Goal: Browse casually: Explore the website without a specific task or goal

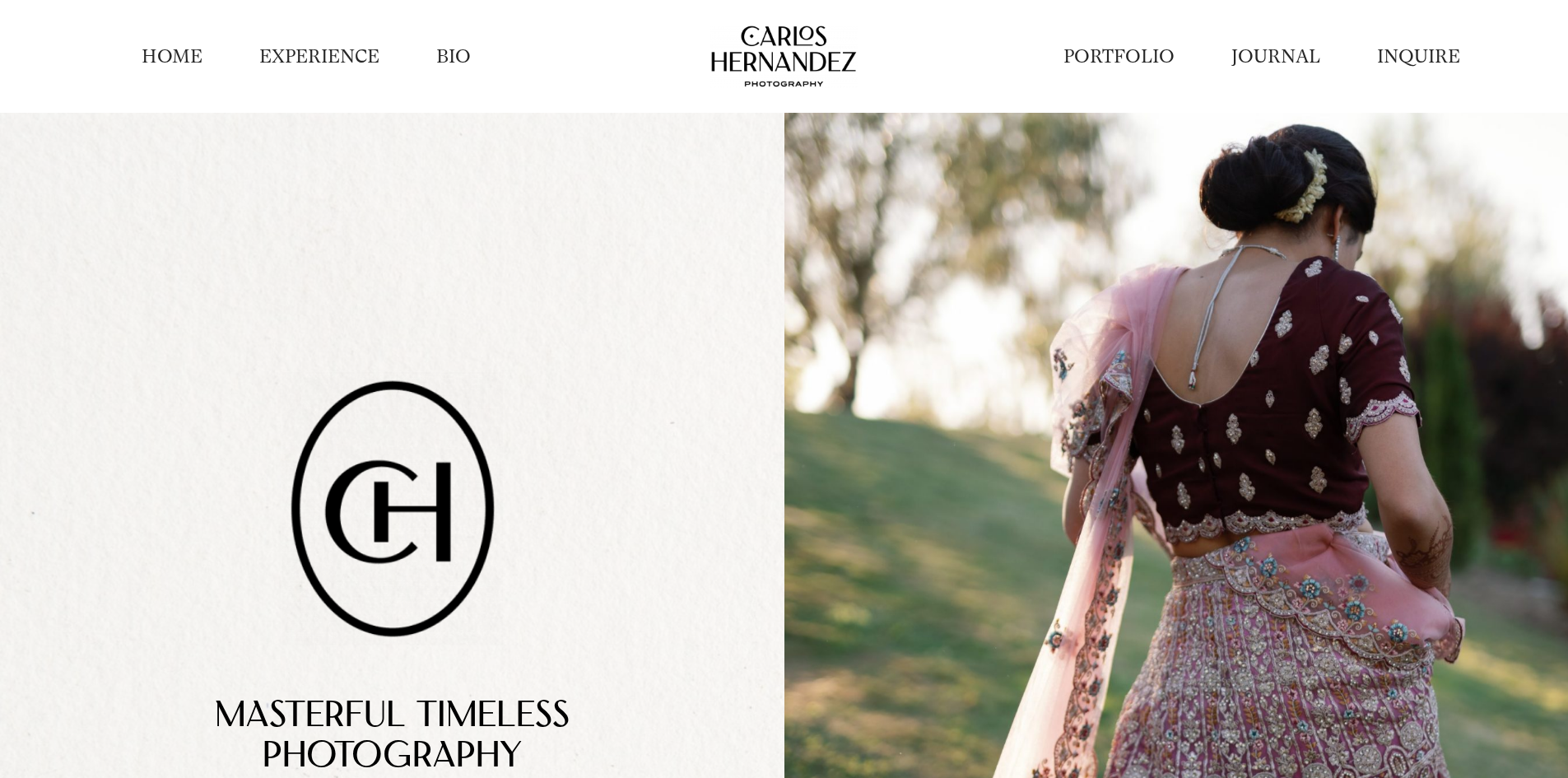
click at [159, 40] on li "HOME" at bounding box center [172, 56] width 117 height 50
click at [167, 59] on link "HOME" at bounding box center [172, 56] width 61 height 26
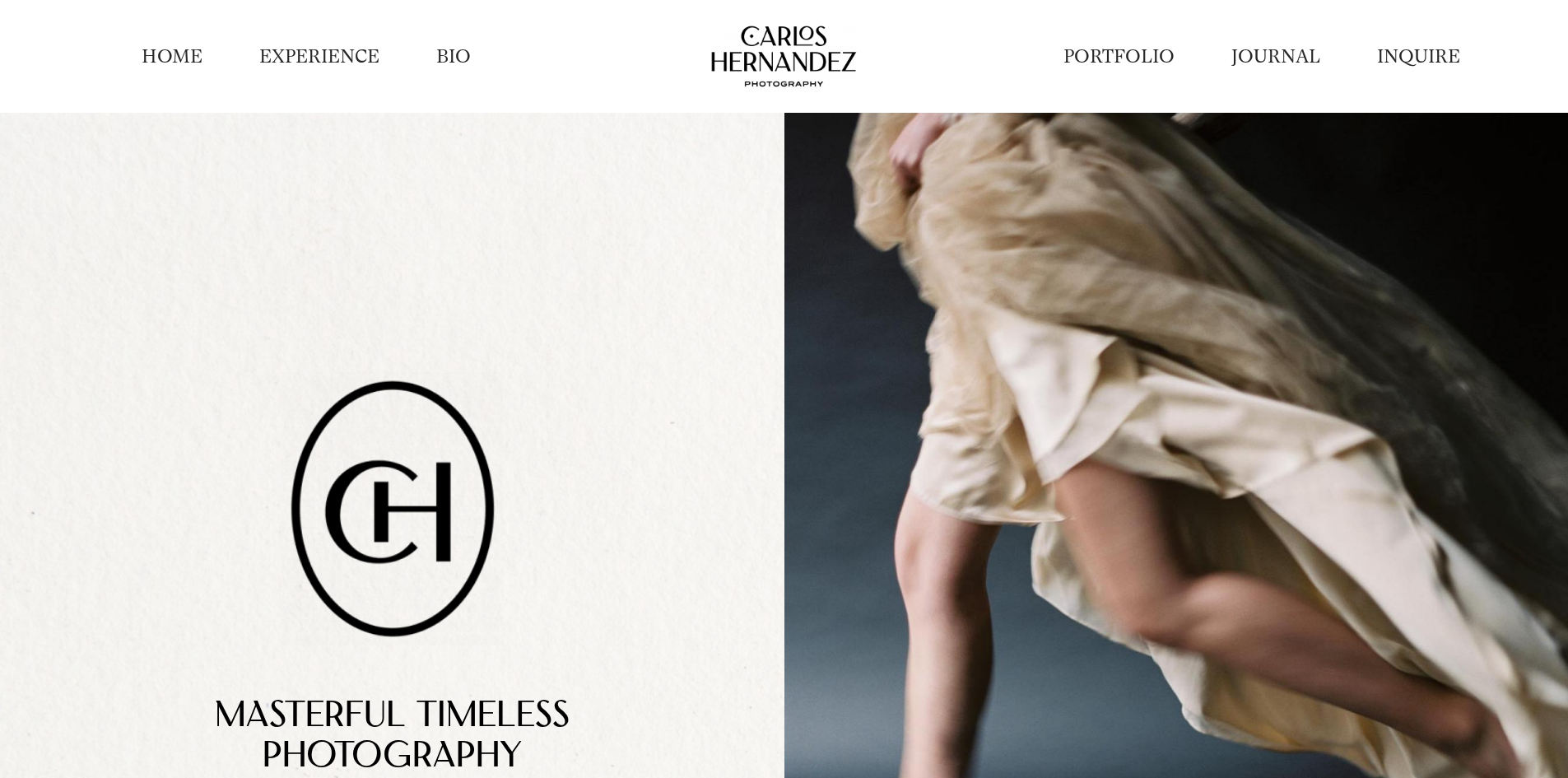
click at [1092, 53] on link "PORTFOLIO" at bounding box center [1119, 56] width 112 height 26
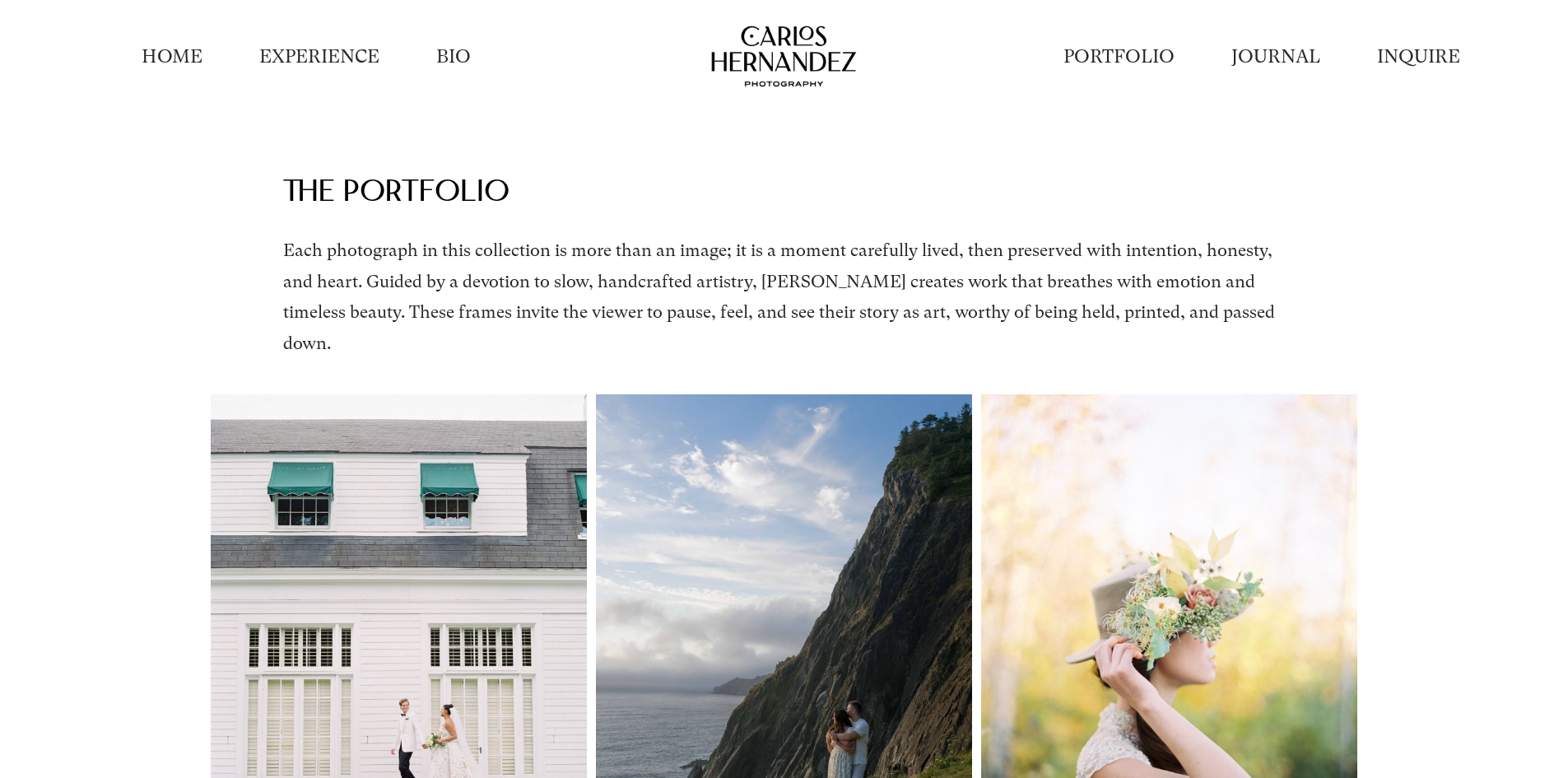
click at [700, 88] on div at bounding box center [783, 56] width 478 height 63
click at [842, 31] on img at bounding box center [784, 56] width 147 height 63
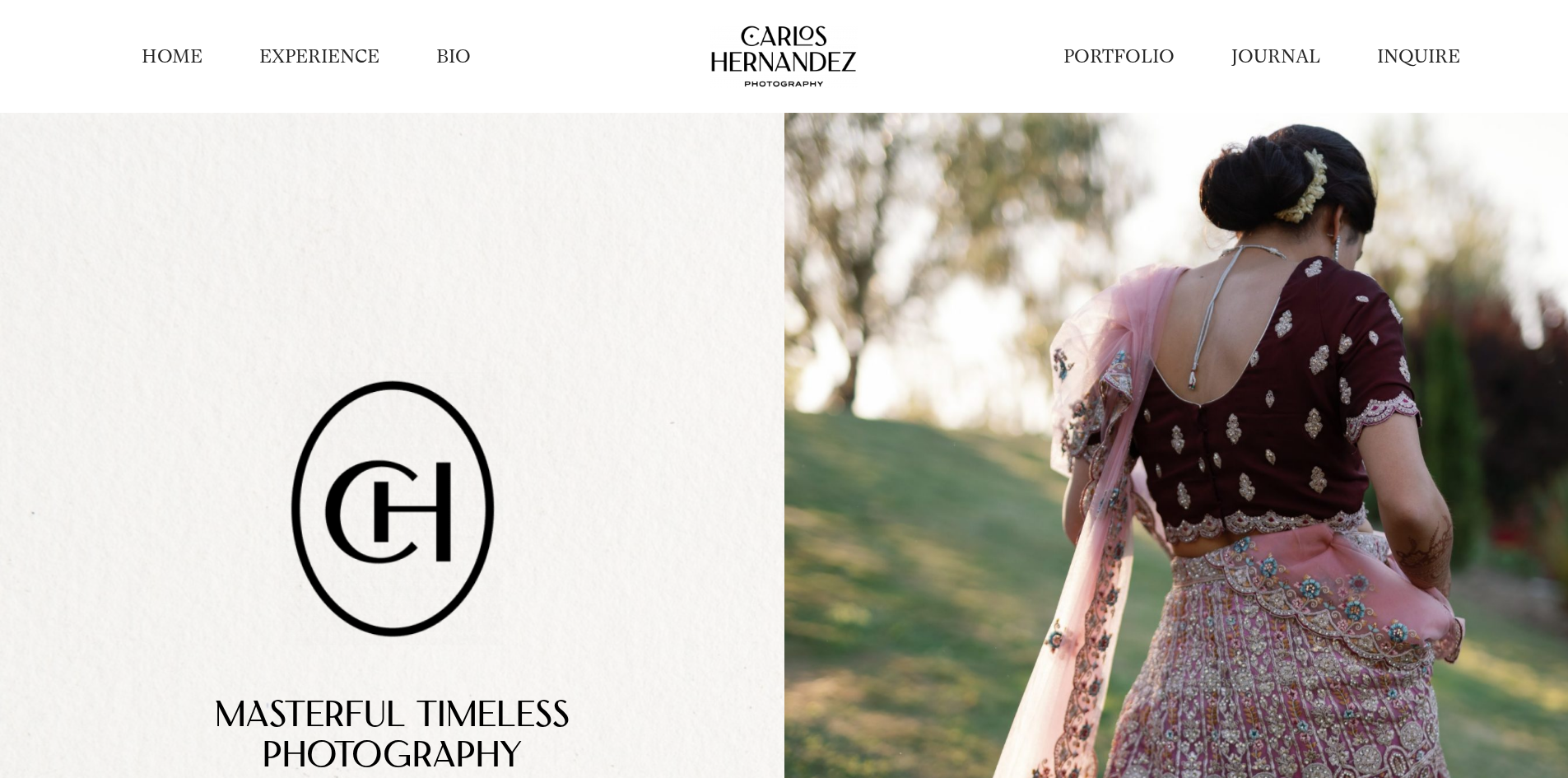
click at [429, 52] on li "BIO" at bounding box center [454, 56] width 91 height 50
click at [454, 52] on link "BIO" at bounding box center [454, 56] width 35 height 26
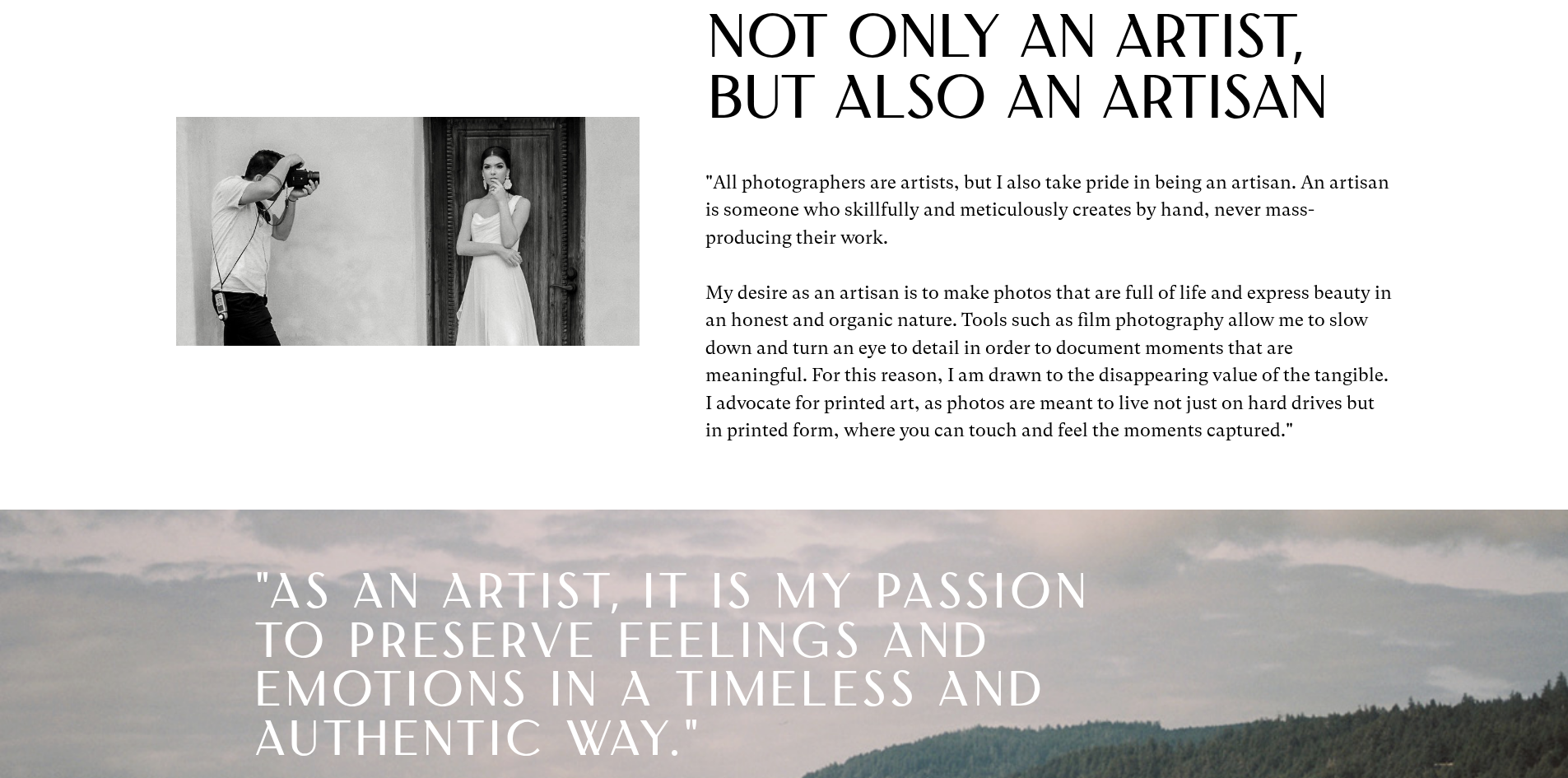
scroll to position [247, 0]
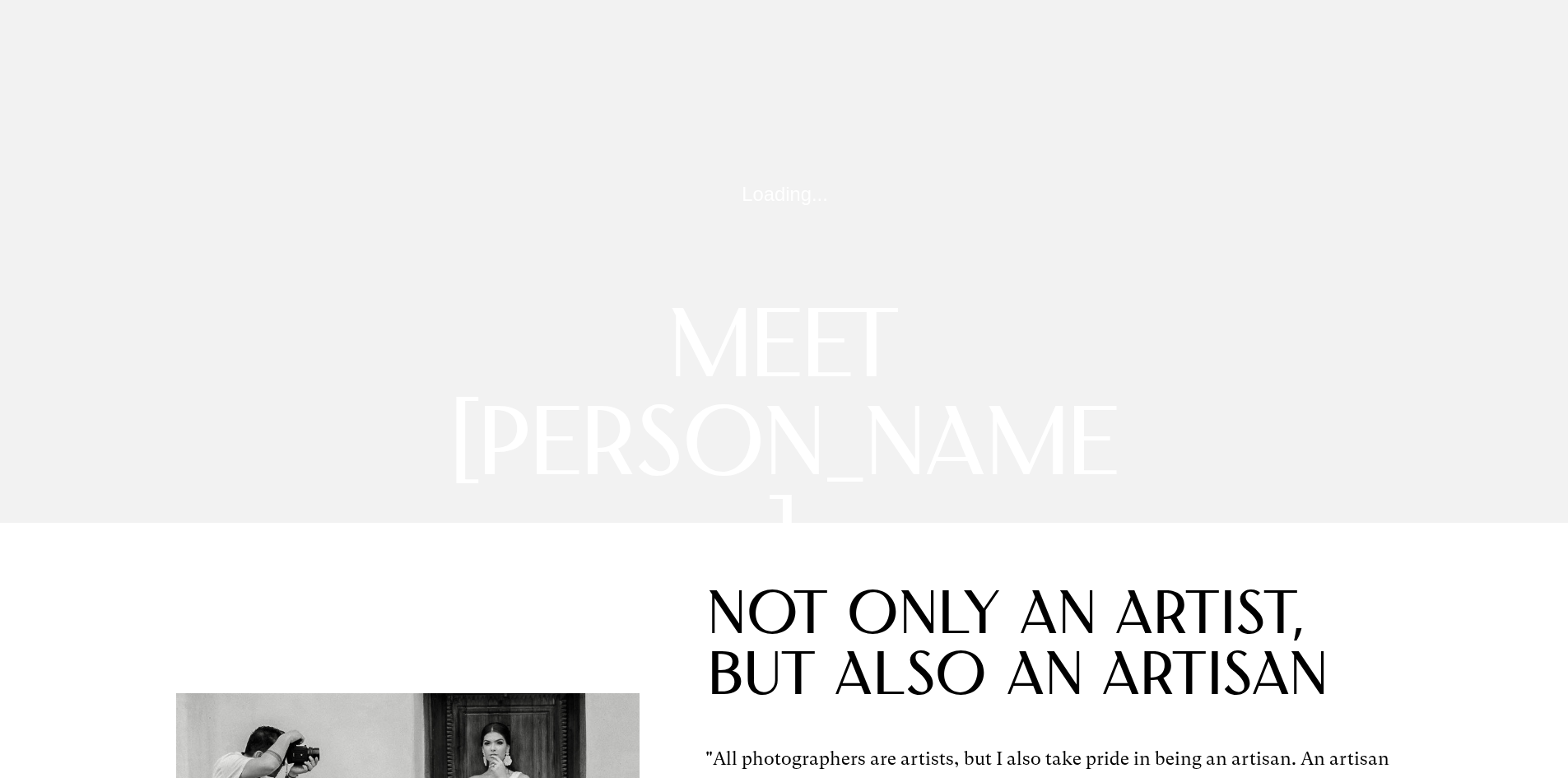
click at [591, 476] on video at bounding box center [785, 194] width 1570 height 657
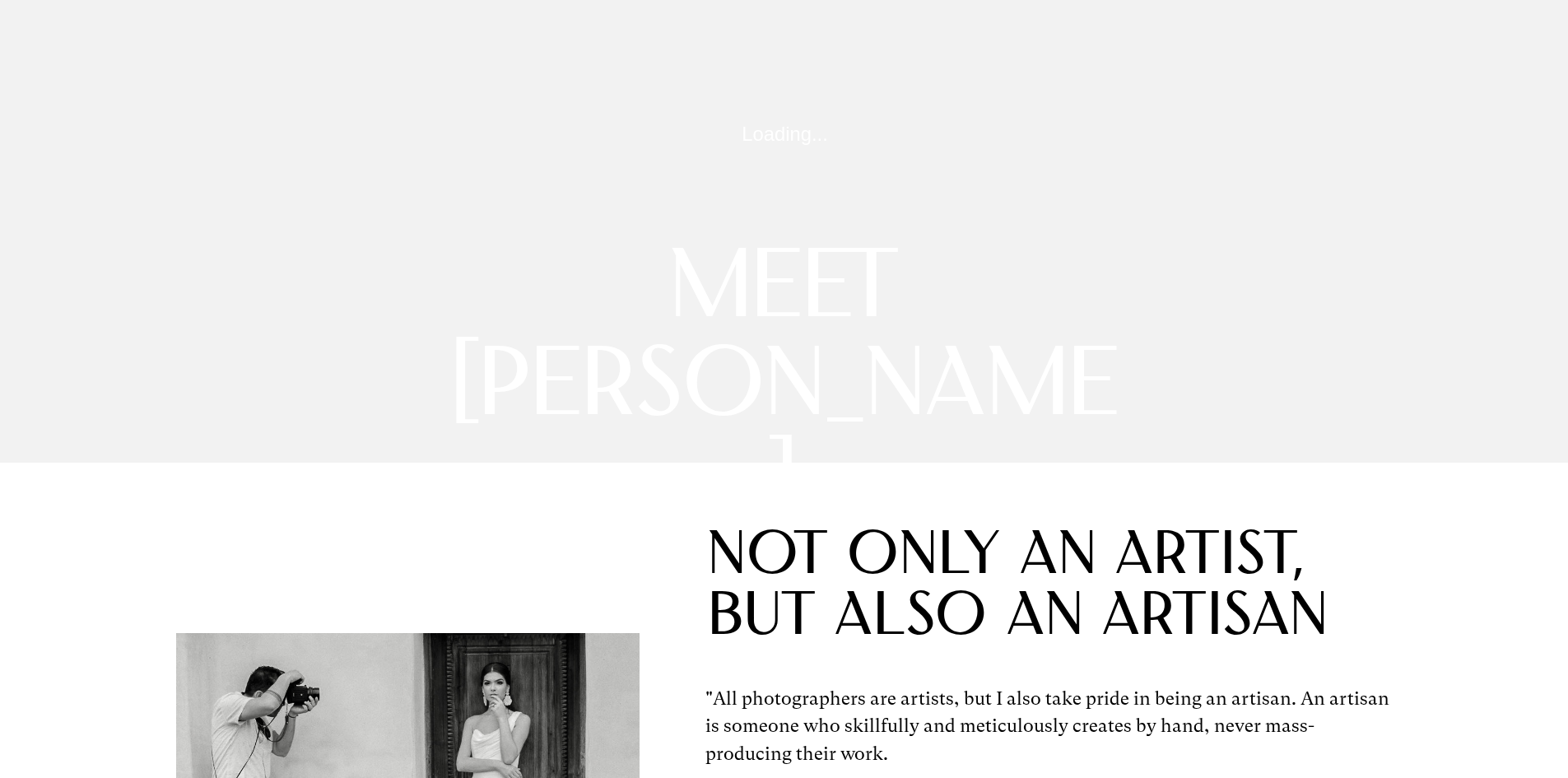
scroll to position [0, 0]
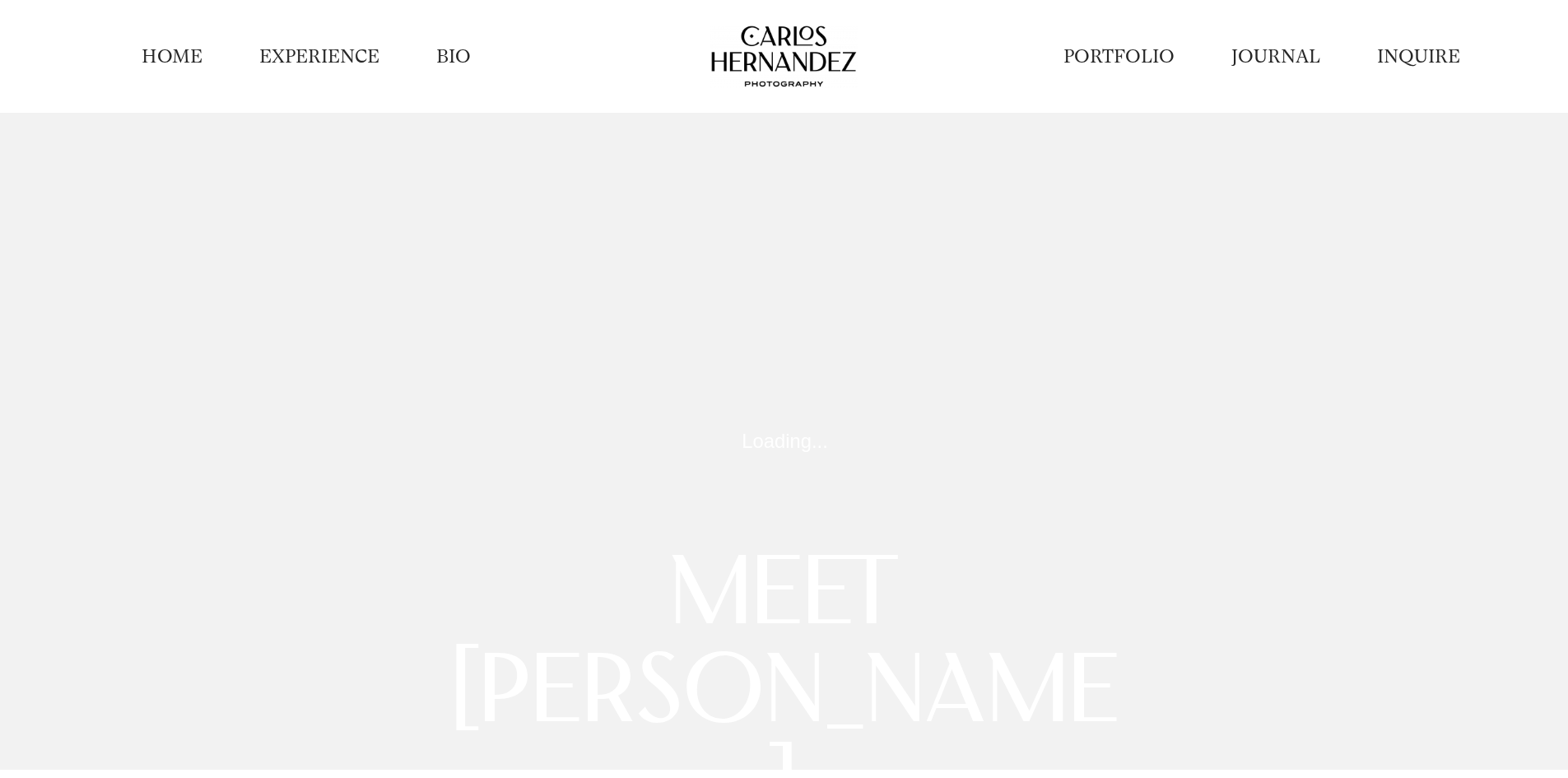
click at [1149, 61] on link "PORTFOLIO" at bounding box center [1119, 56] width 112 height 26
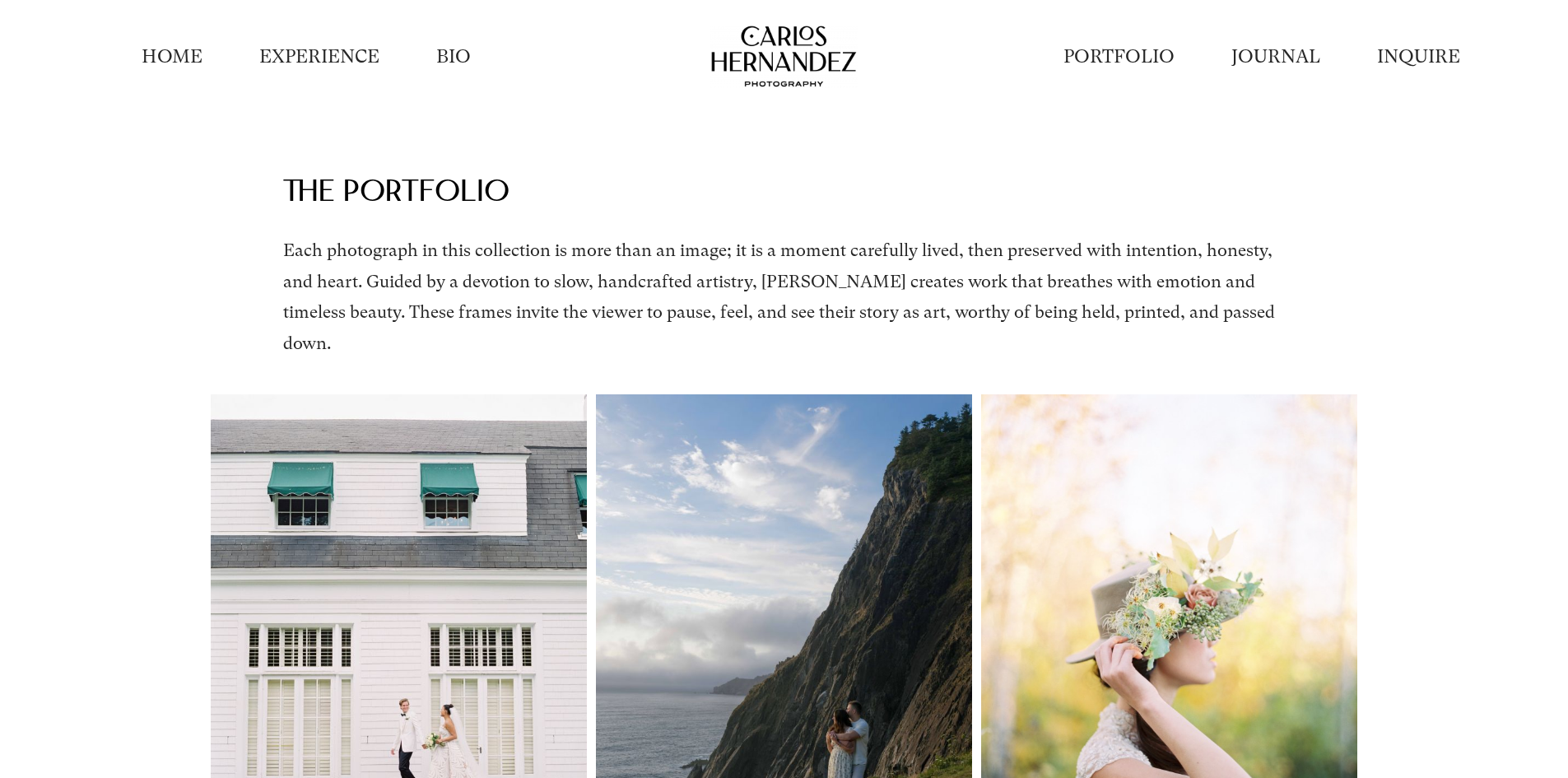
click at [1310, 54] on link "JOURNAL" at bounding box center [1276, 56] width 89 height 26
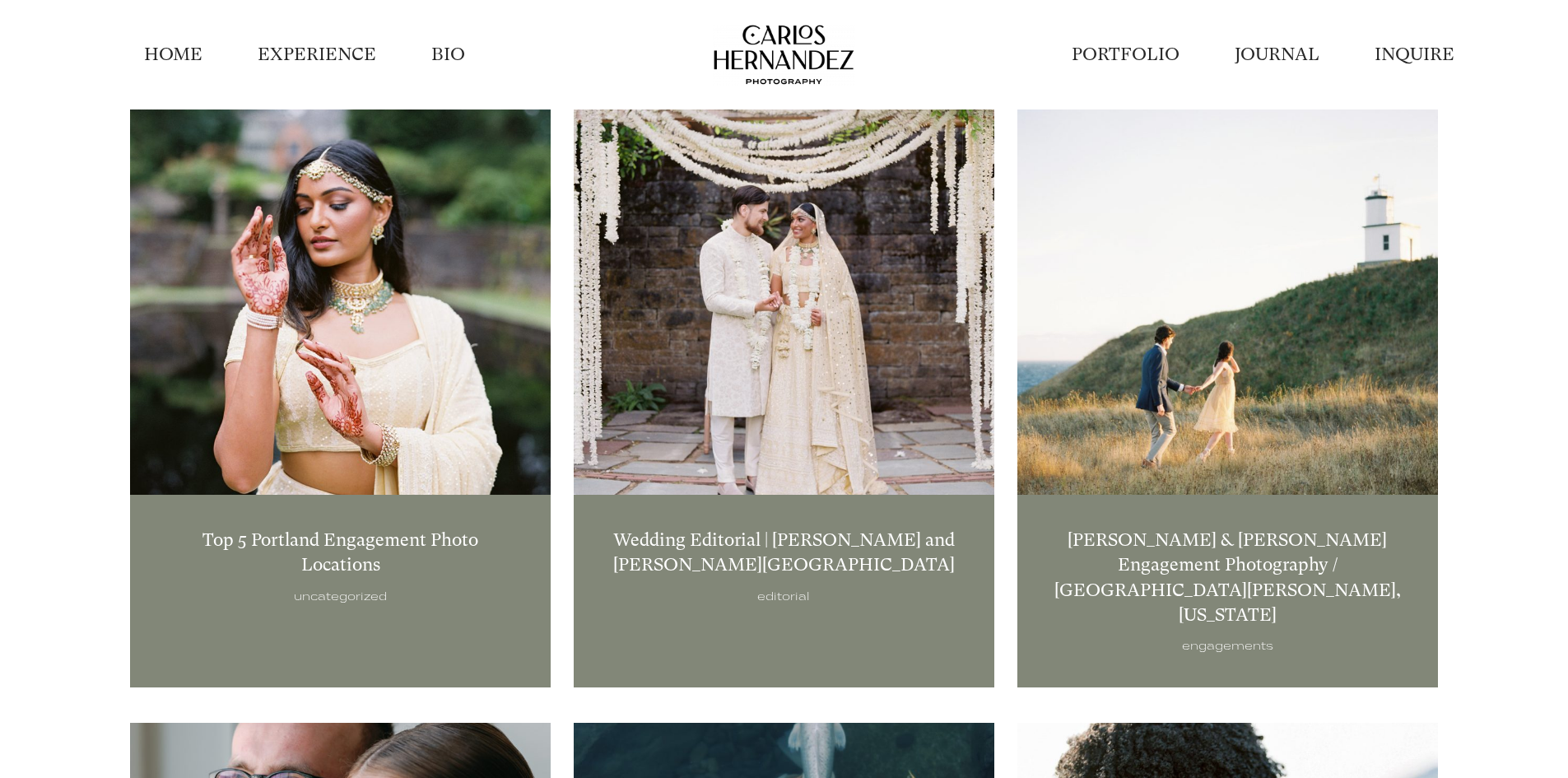
click at [329, 56] on link "EXPERIENCE" at bounding box center [317, 54] width 118 height 25
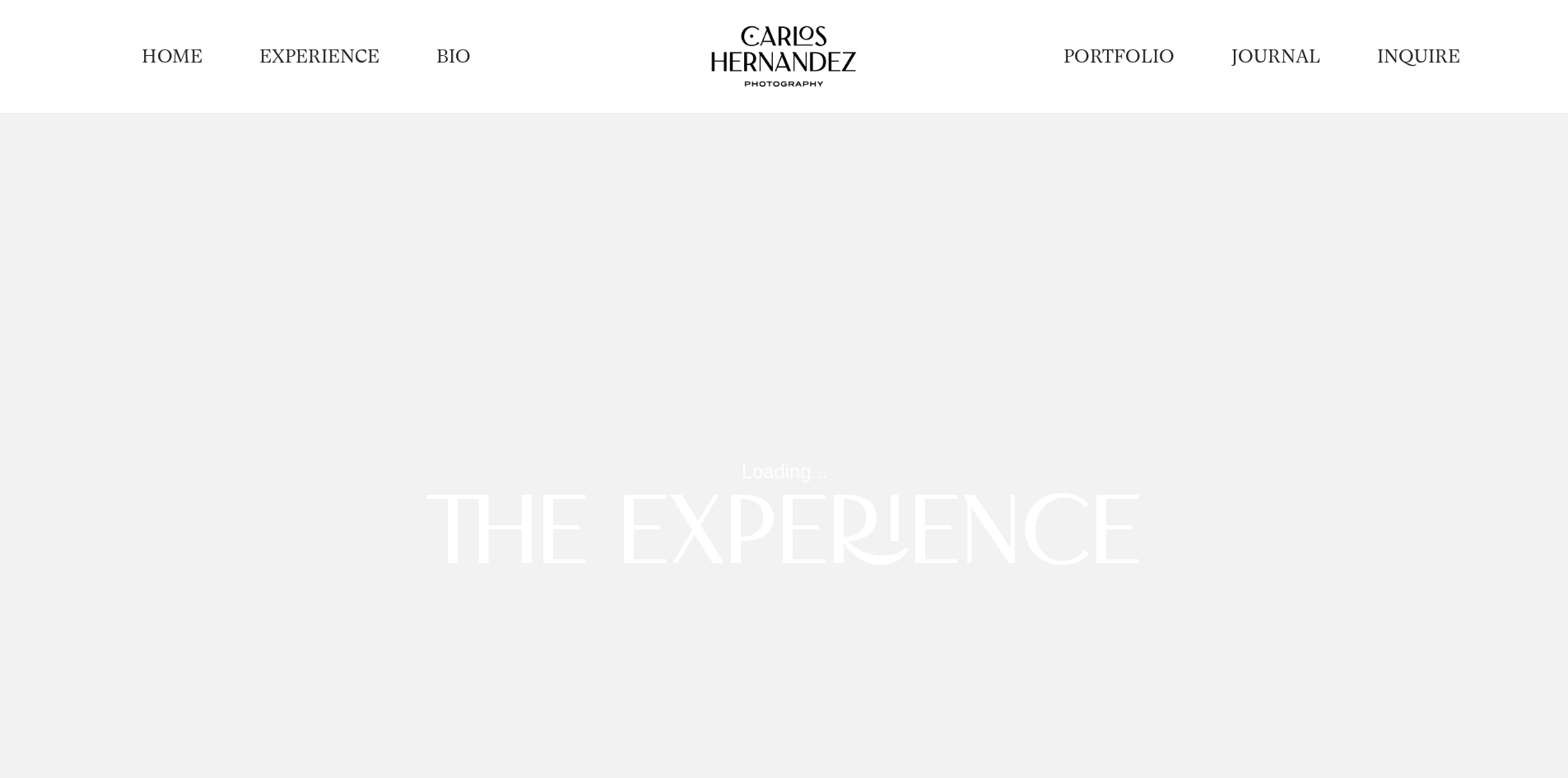
click at [815, 317] on video at bounding box center [785, 471] width 1571 height 717
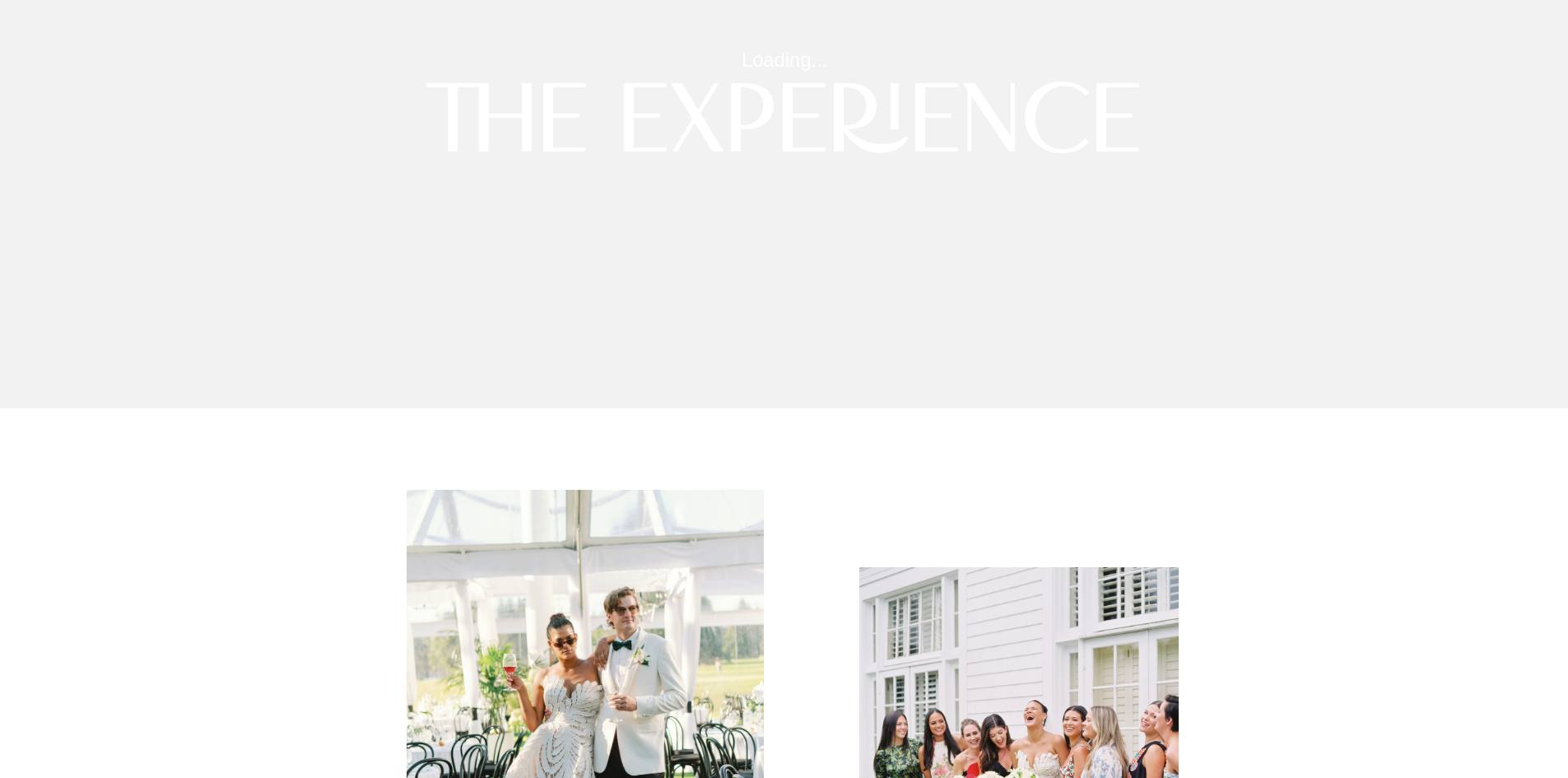
click at [594, 352] on video at bounding box center [785, 60] width 1571 height 717
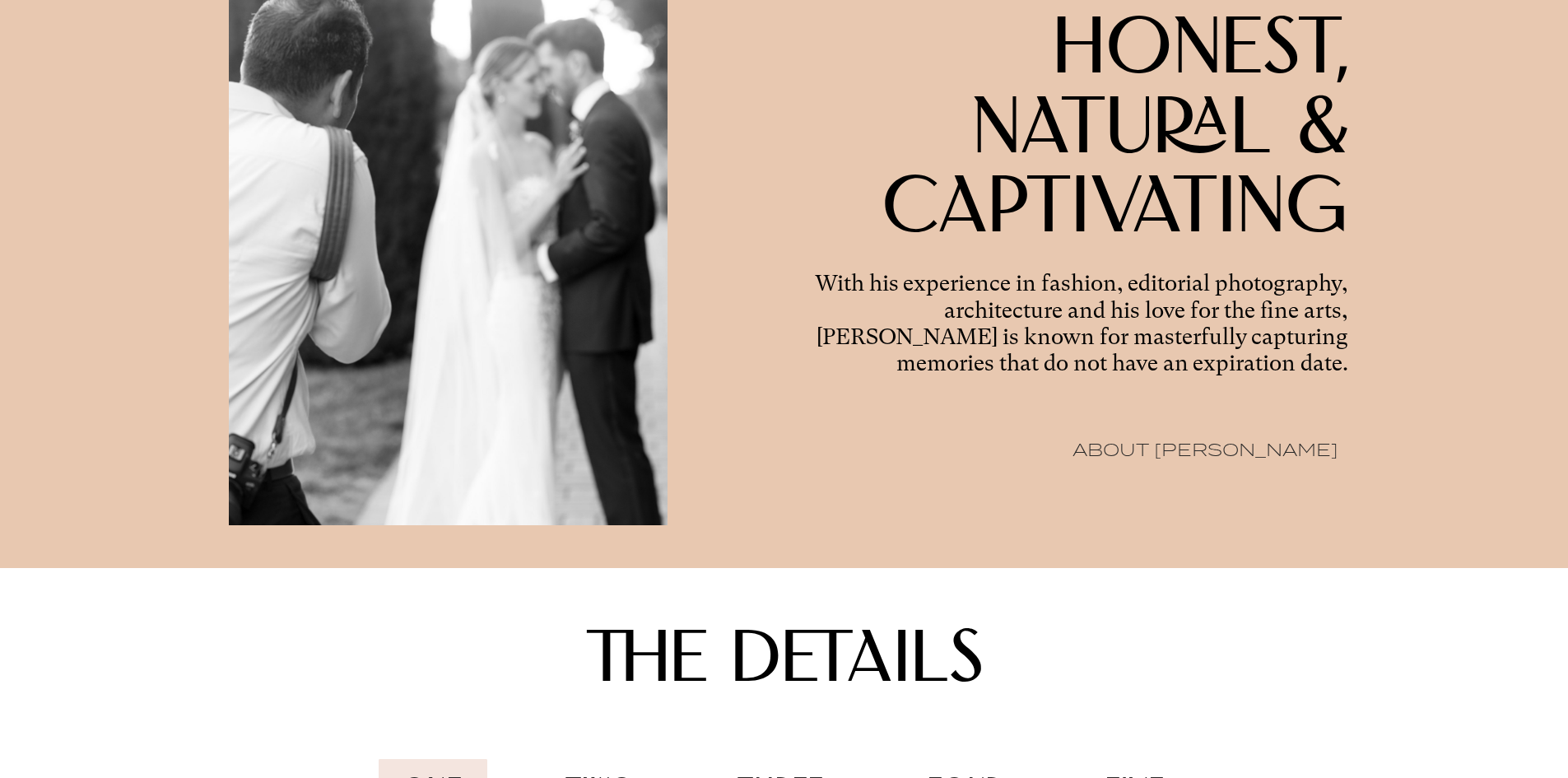
scroll to position [2634, 0]
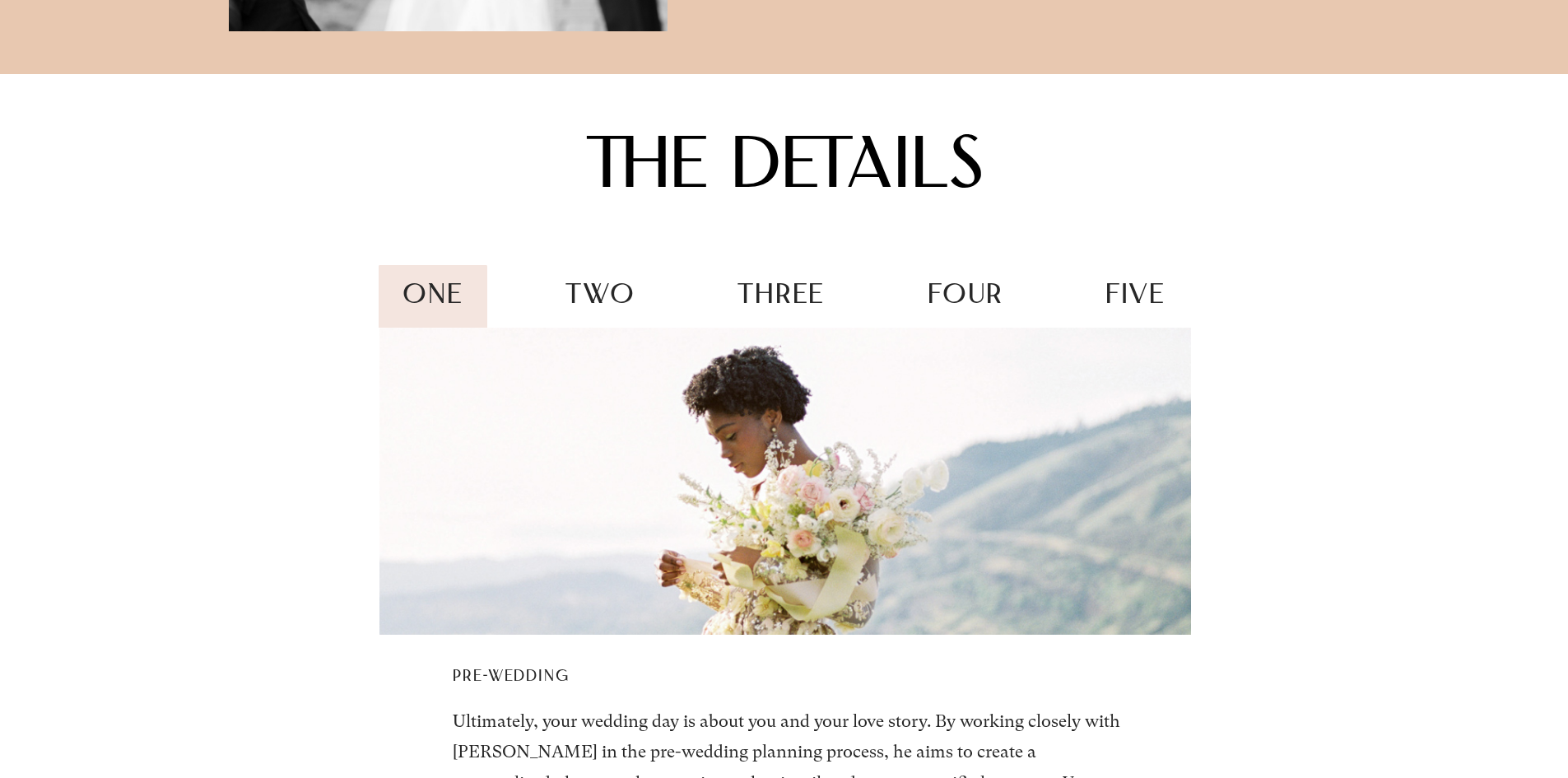
click at [643, 308] on div "two" at bounding box center [600, 296] width 119 height 64
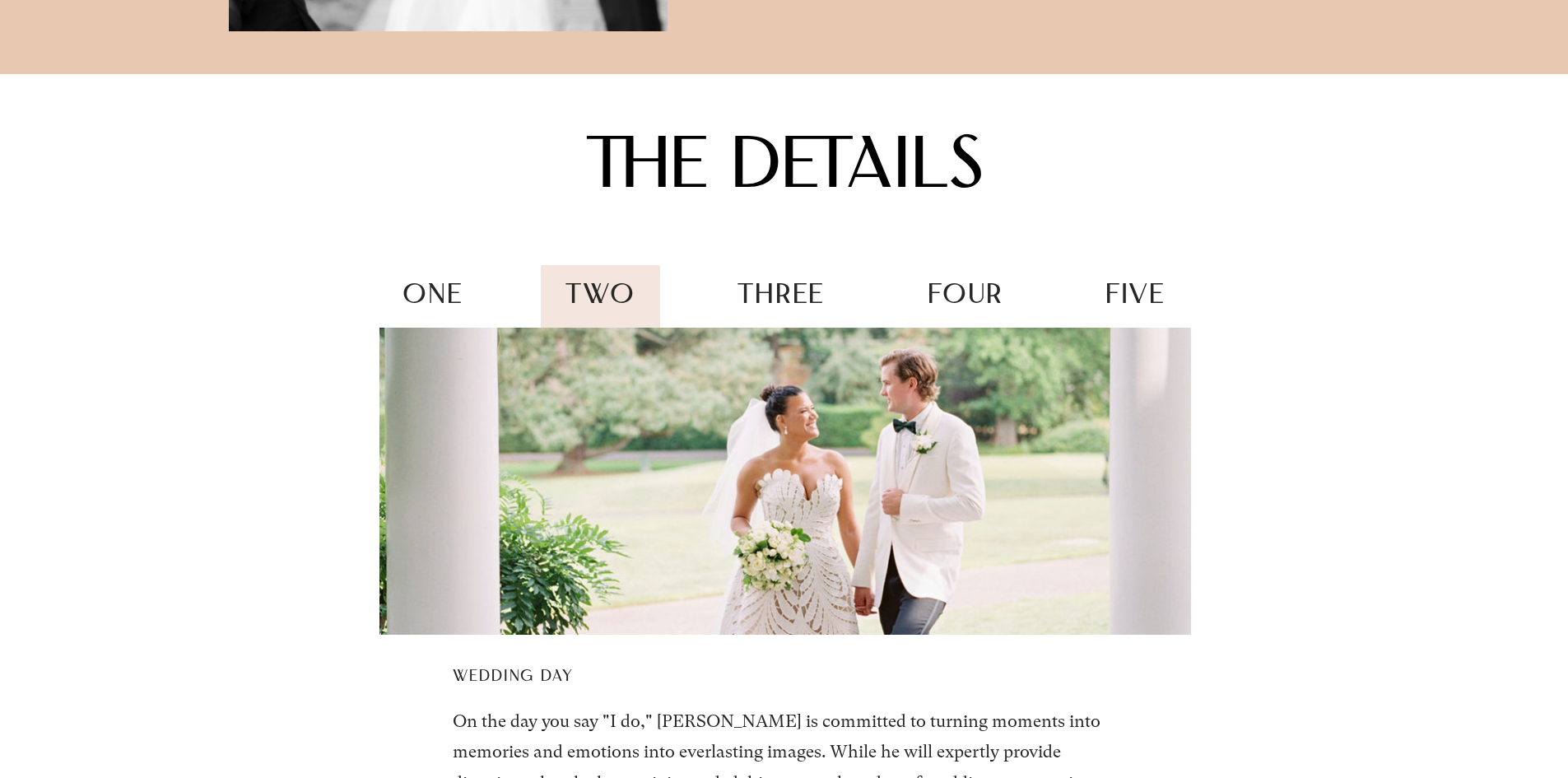
click at [764, 311] on span "three" at bounding box center [781, 296] width 88 height 28
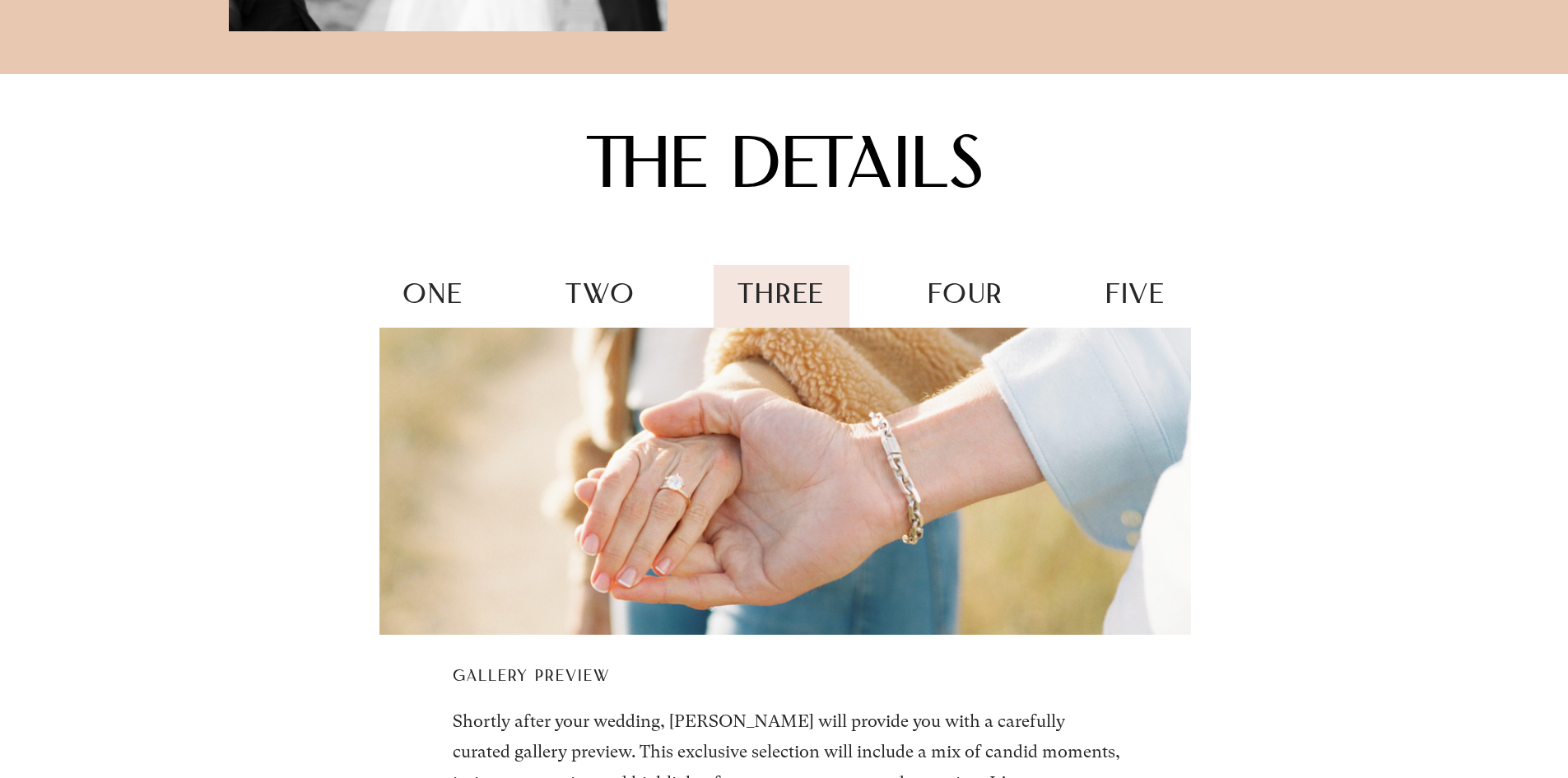
click at [921, 319] on div "four" at bounding box center [965, 296] width 124 height 64
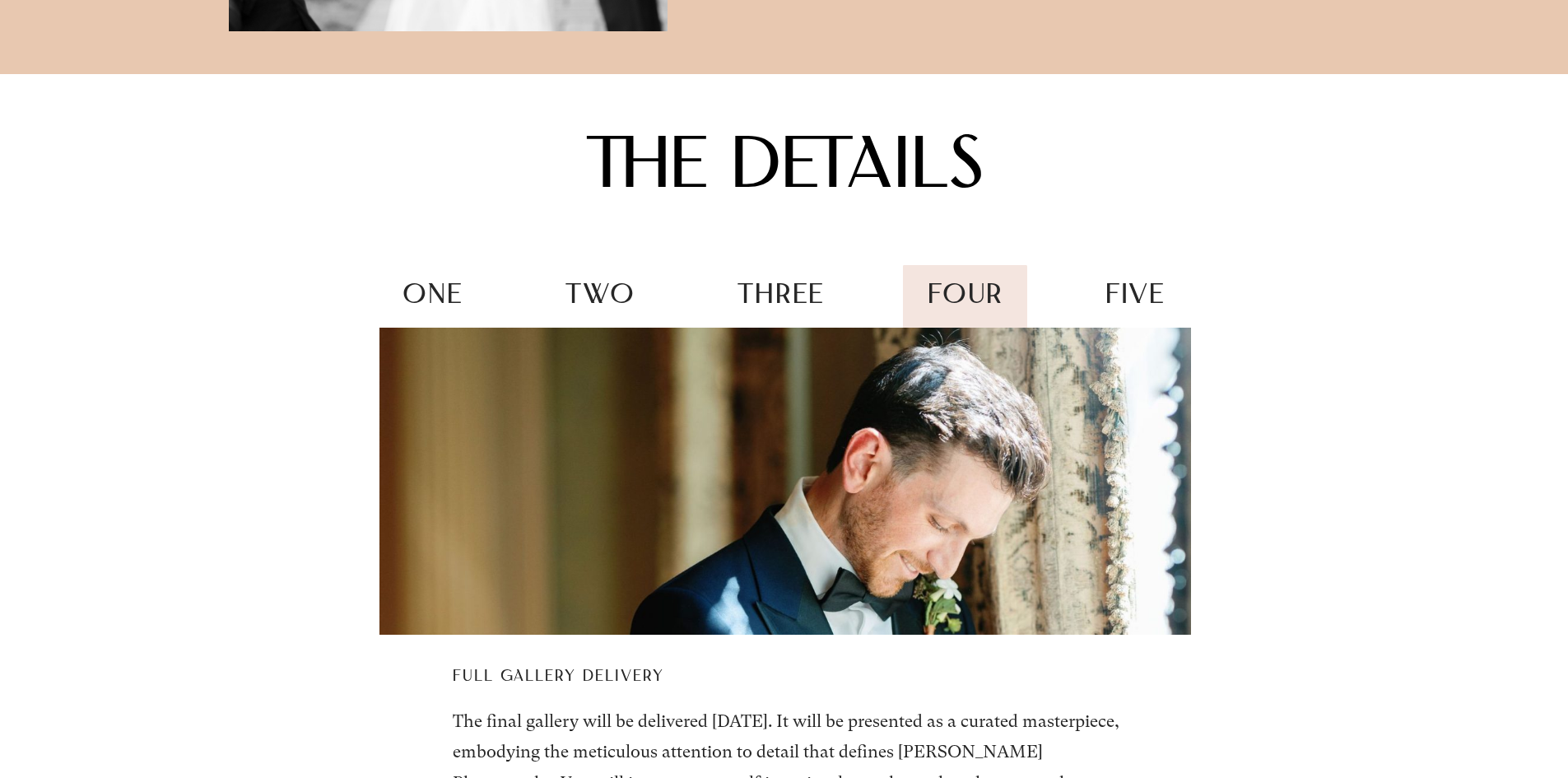
click at [1065, 327] on div "one two three four five" at bounding box center [785, 296] width 812 height 63
click at [1139, 311] on span "five" at bounding box center [1136, 296] width 60 height 28
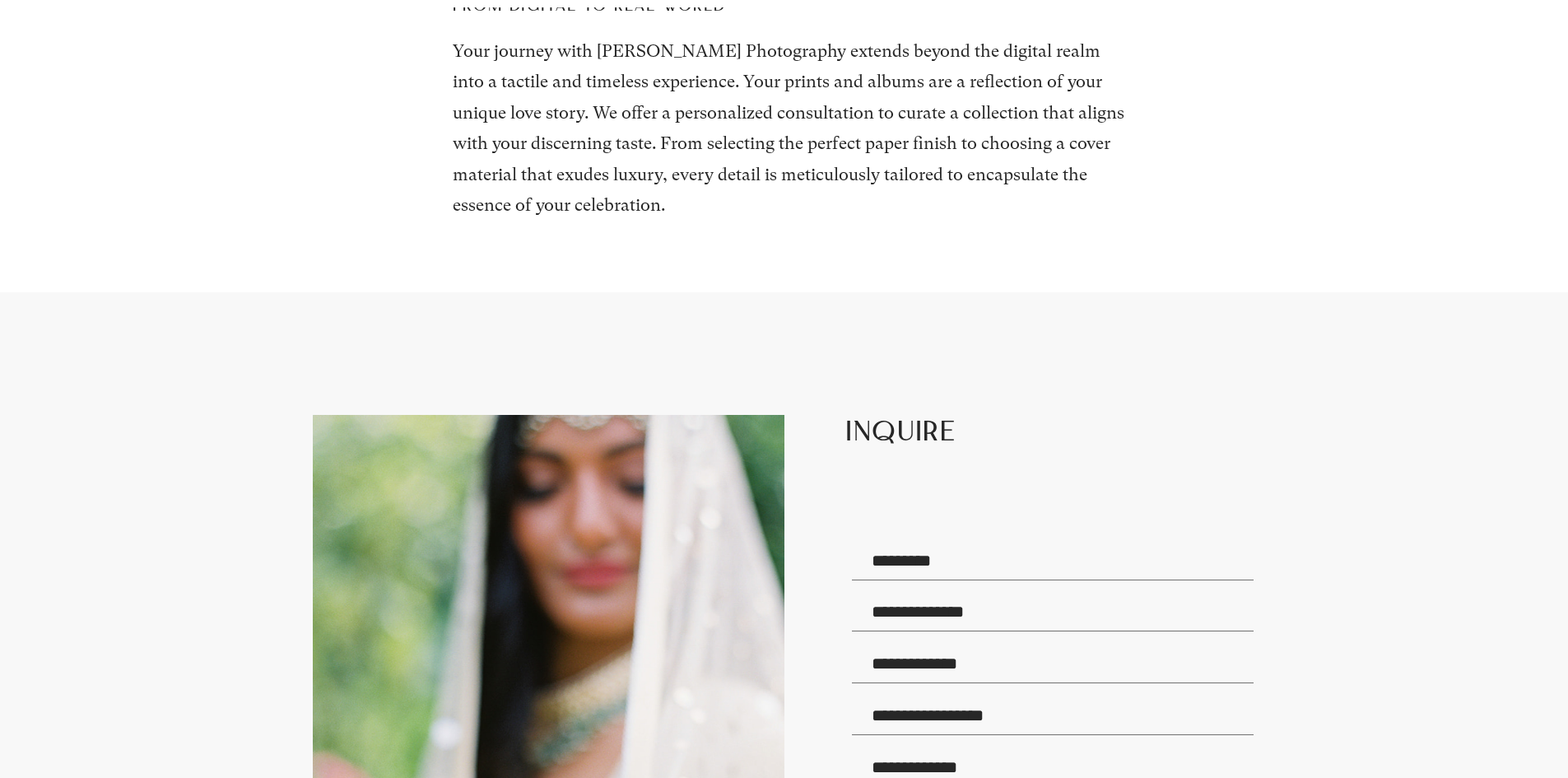
scroll to position [3622, 0]
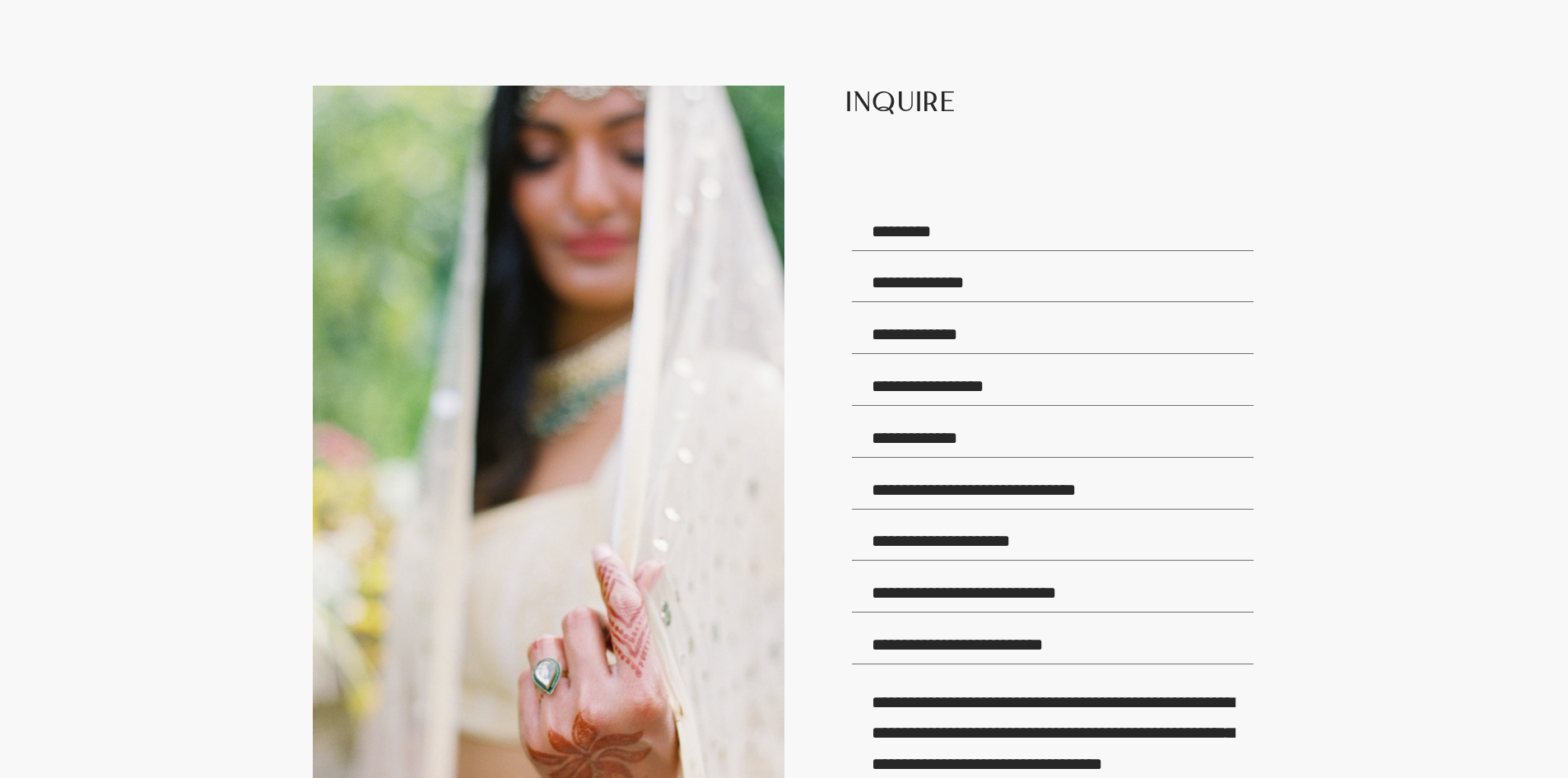
click at [907, 251] on input "text" at bounding box center [1053, 232] width 402 height 38
click at [924, 299] on input "text" at bounding box center [1053, 283] width 402 height 38
click at [952, 354] on input "email" at bounding box center [1053, 334] width 402 height 38
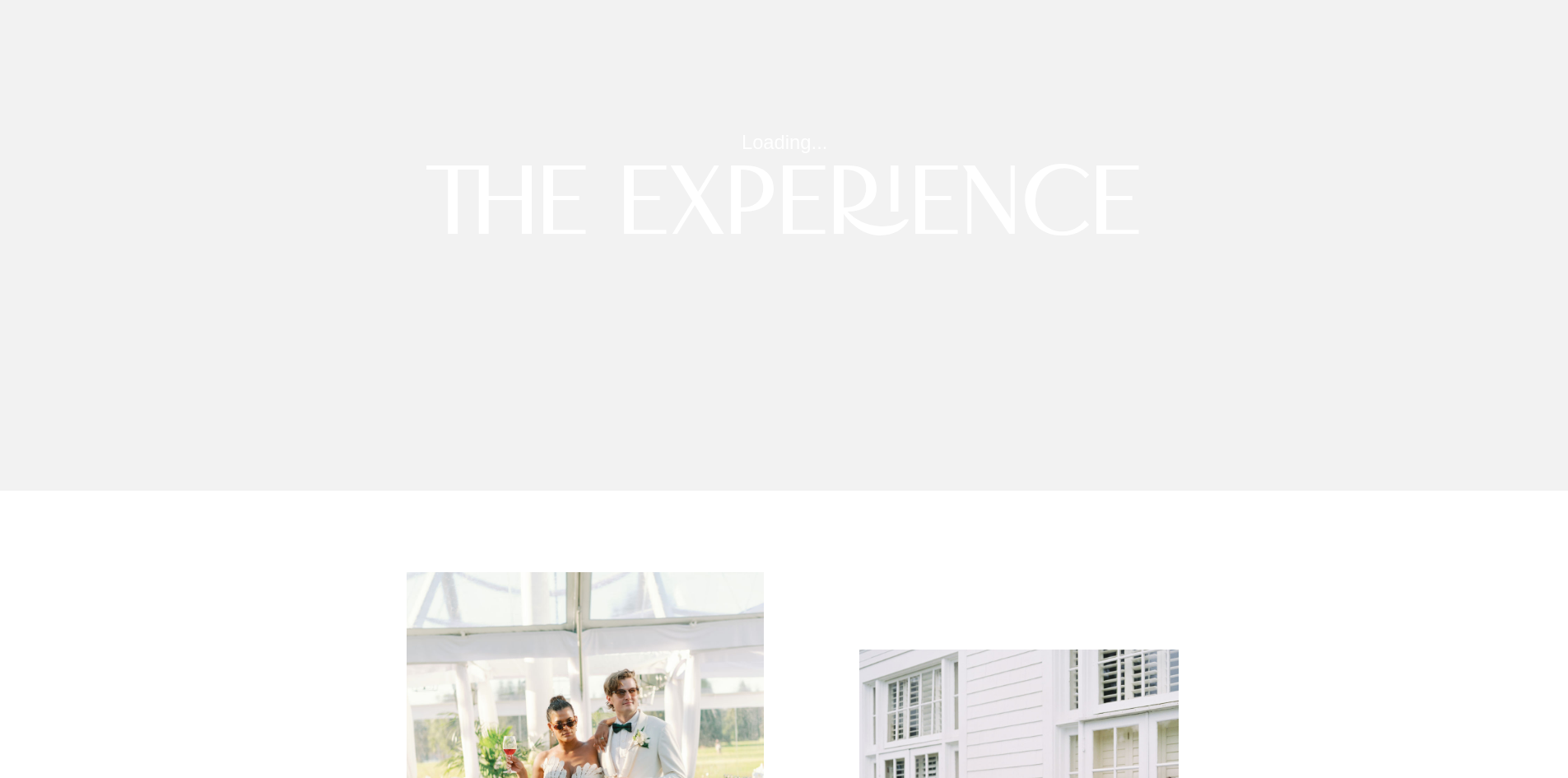
scroll to position [0, 0]
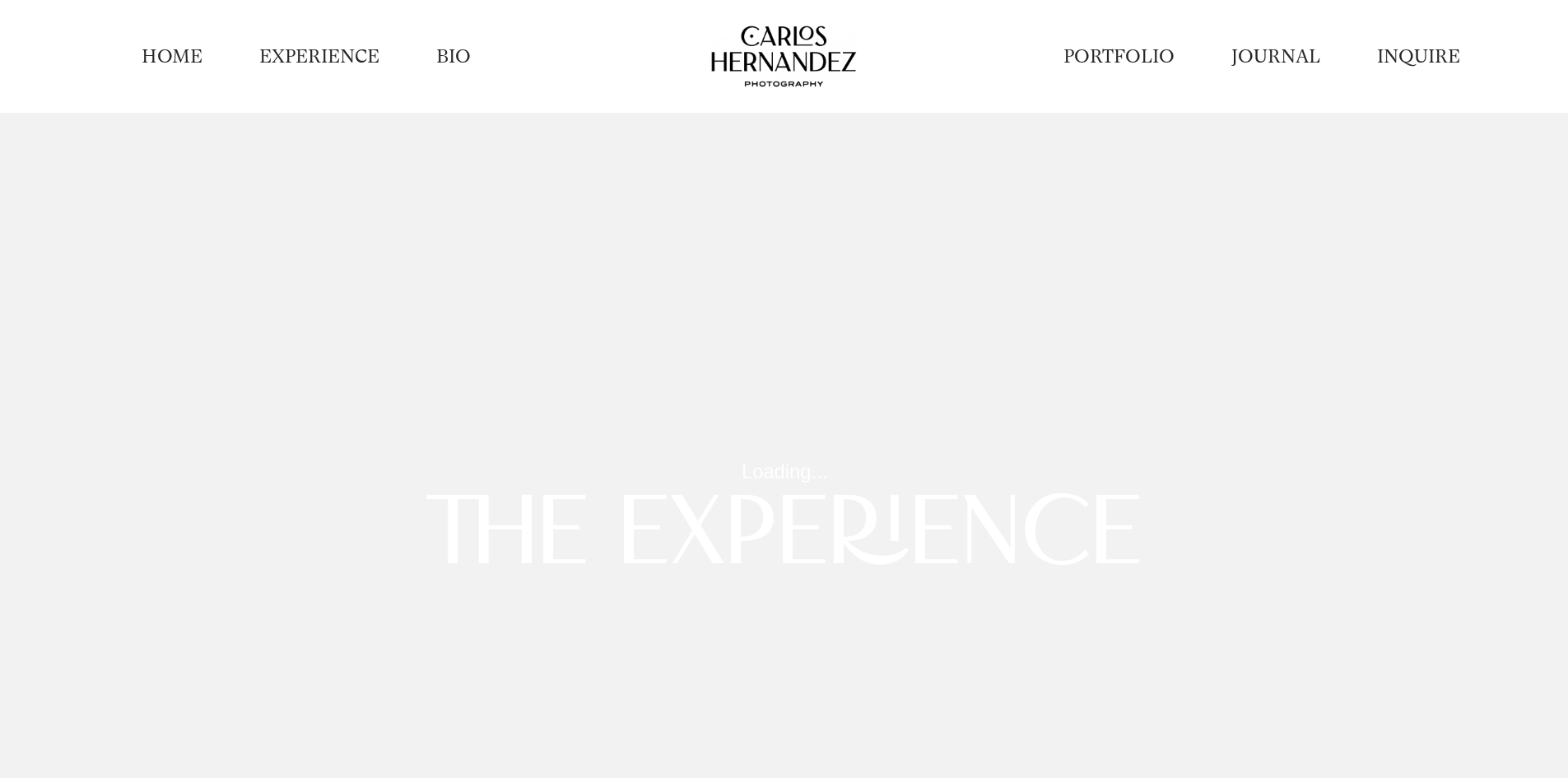
click at [450, 50] on link "BIO" at bounding box center [454, 56] width 35 height 26
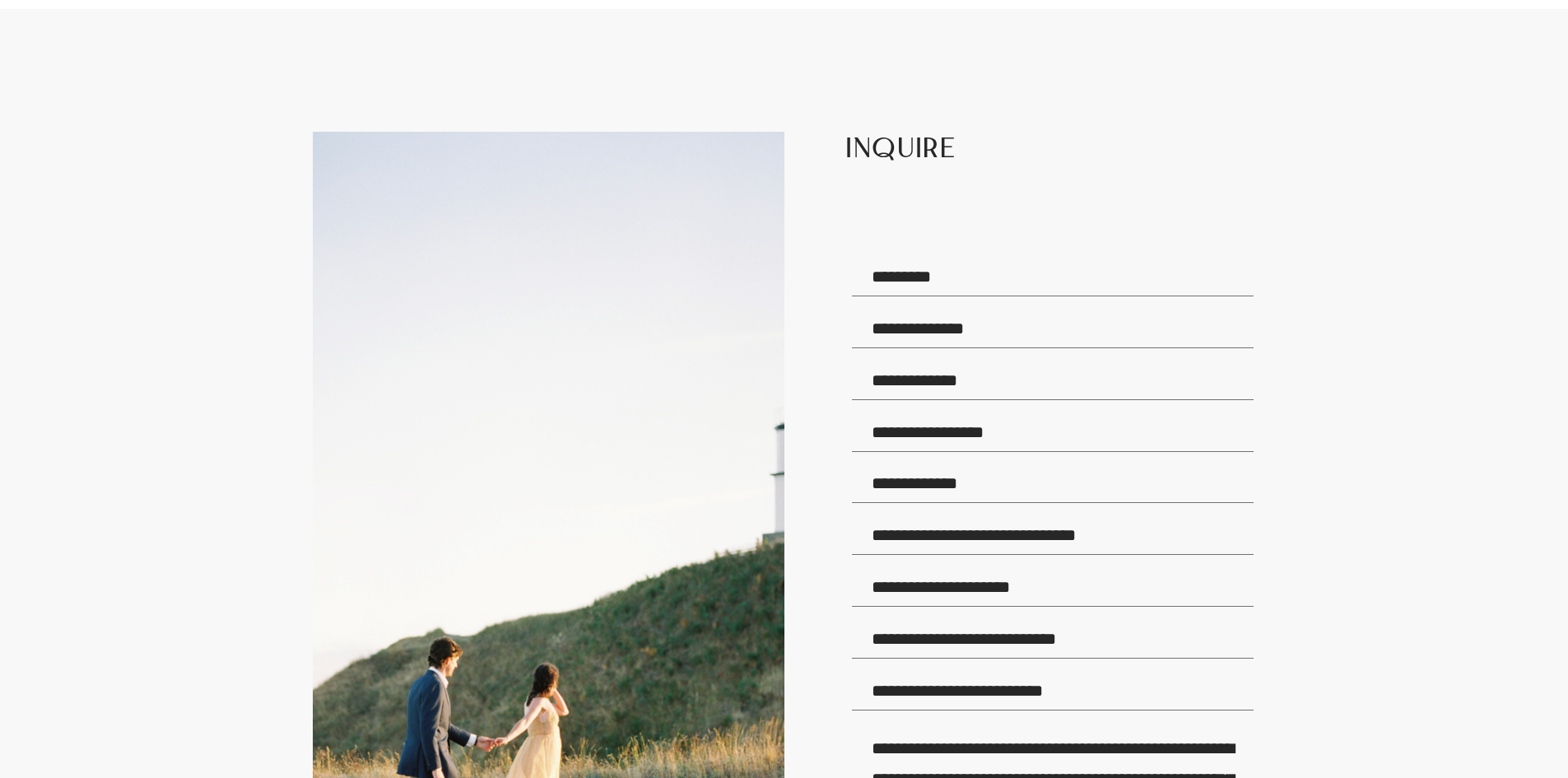
scroll to position [3458, 0]
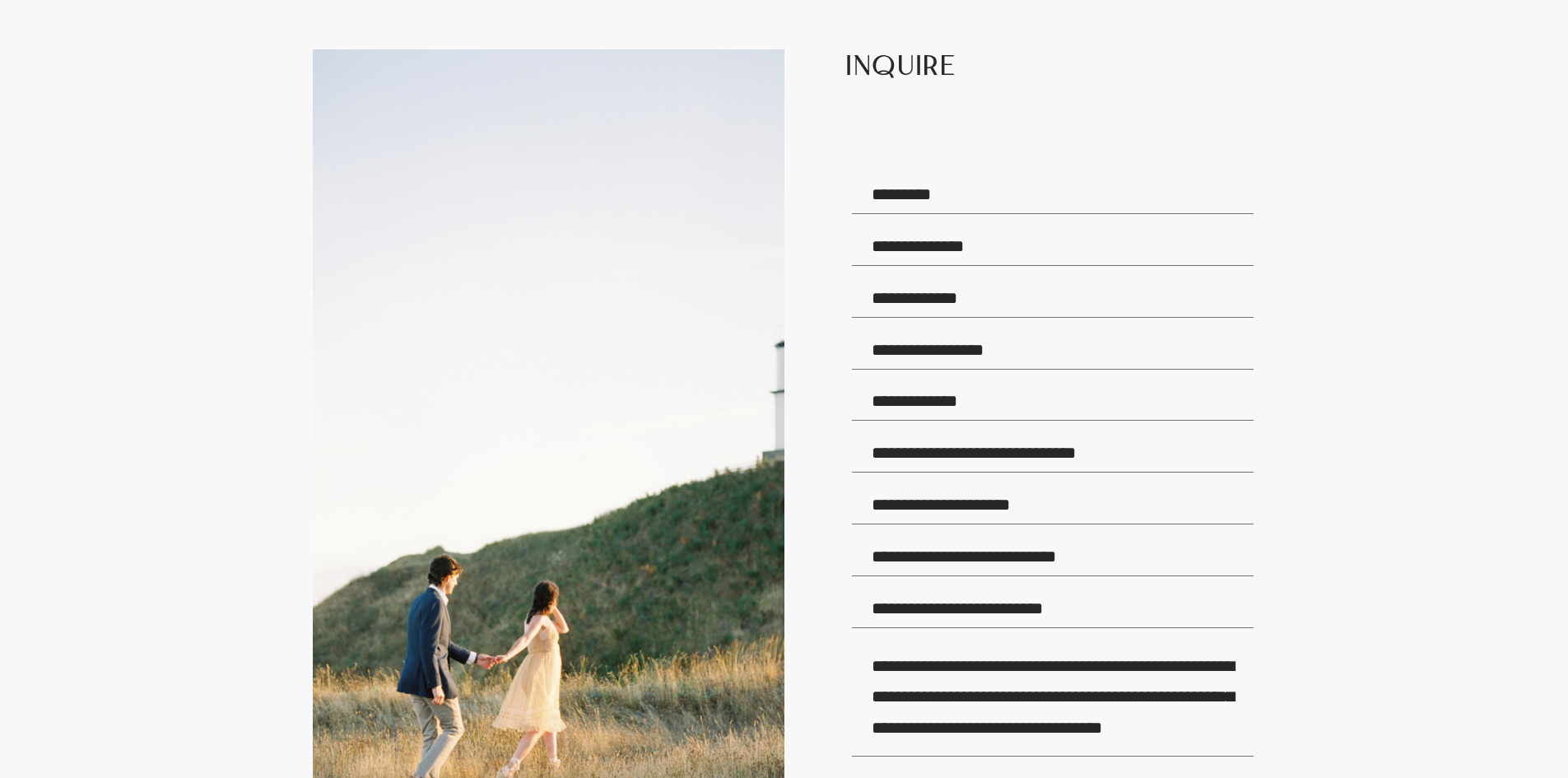
click at [914, 94] on h2 "INQUIRE" at bounding box center [1050, 83] width 411 height 69
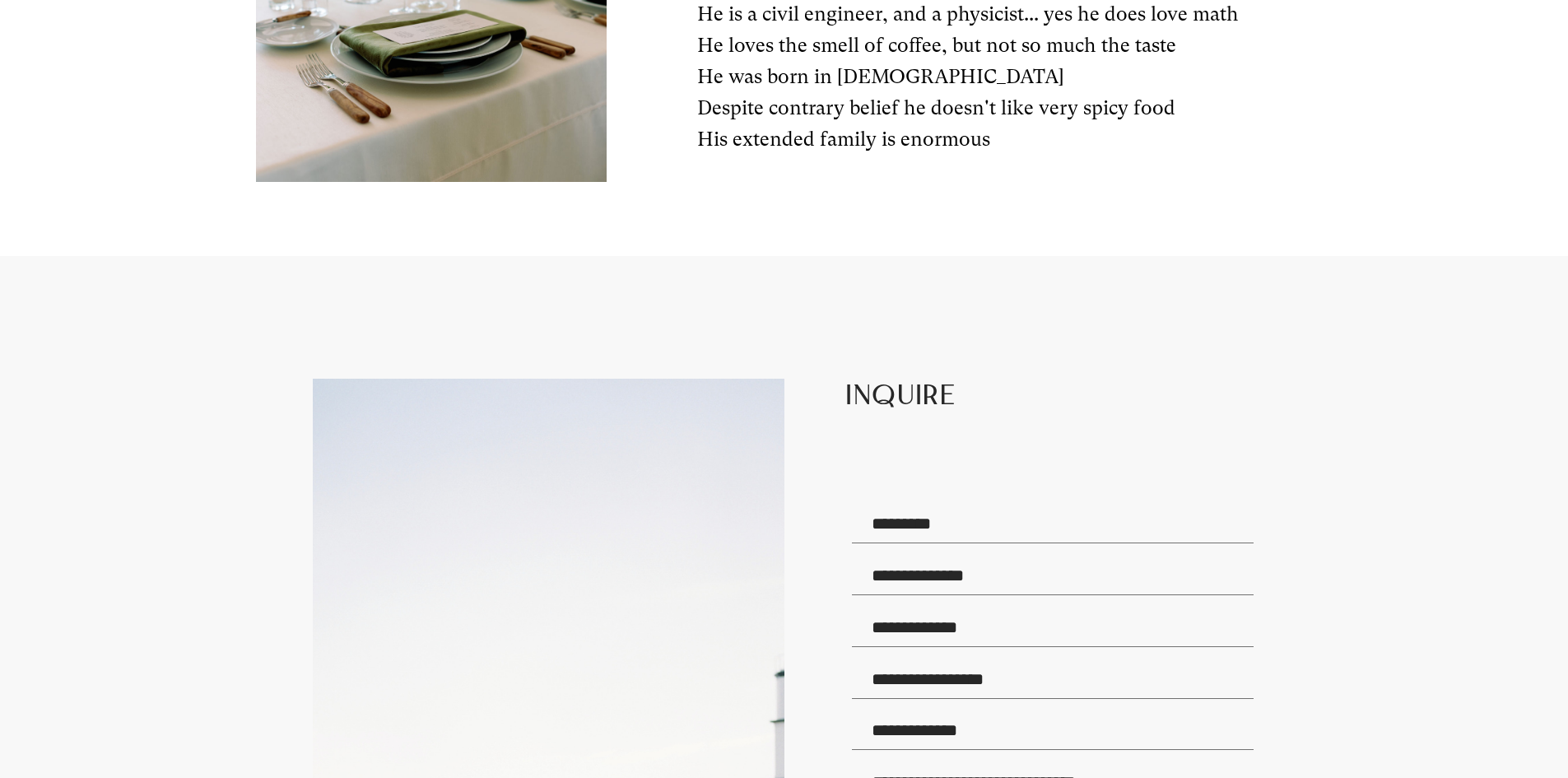
click at [923, 543] on input "text" at bounding box center [1053, 523] width 402 height 38
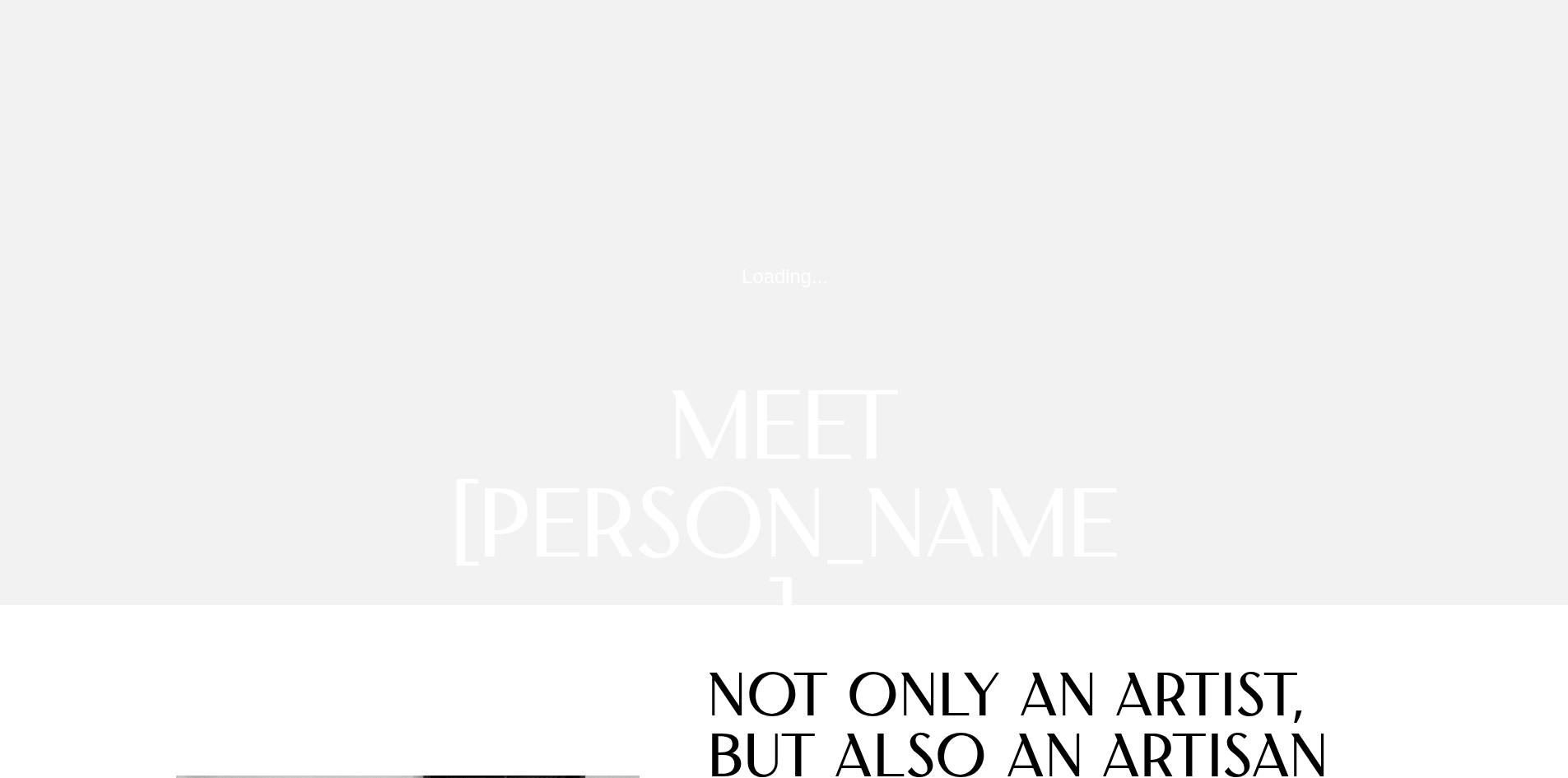
scroll to position [0, 0]
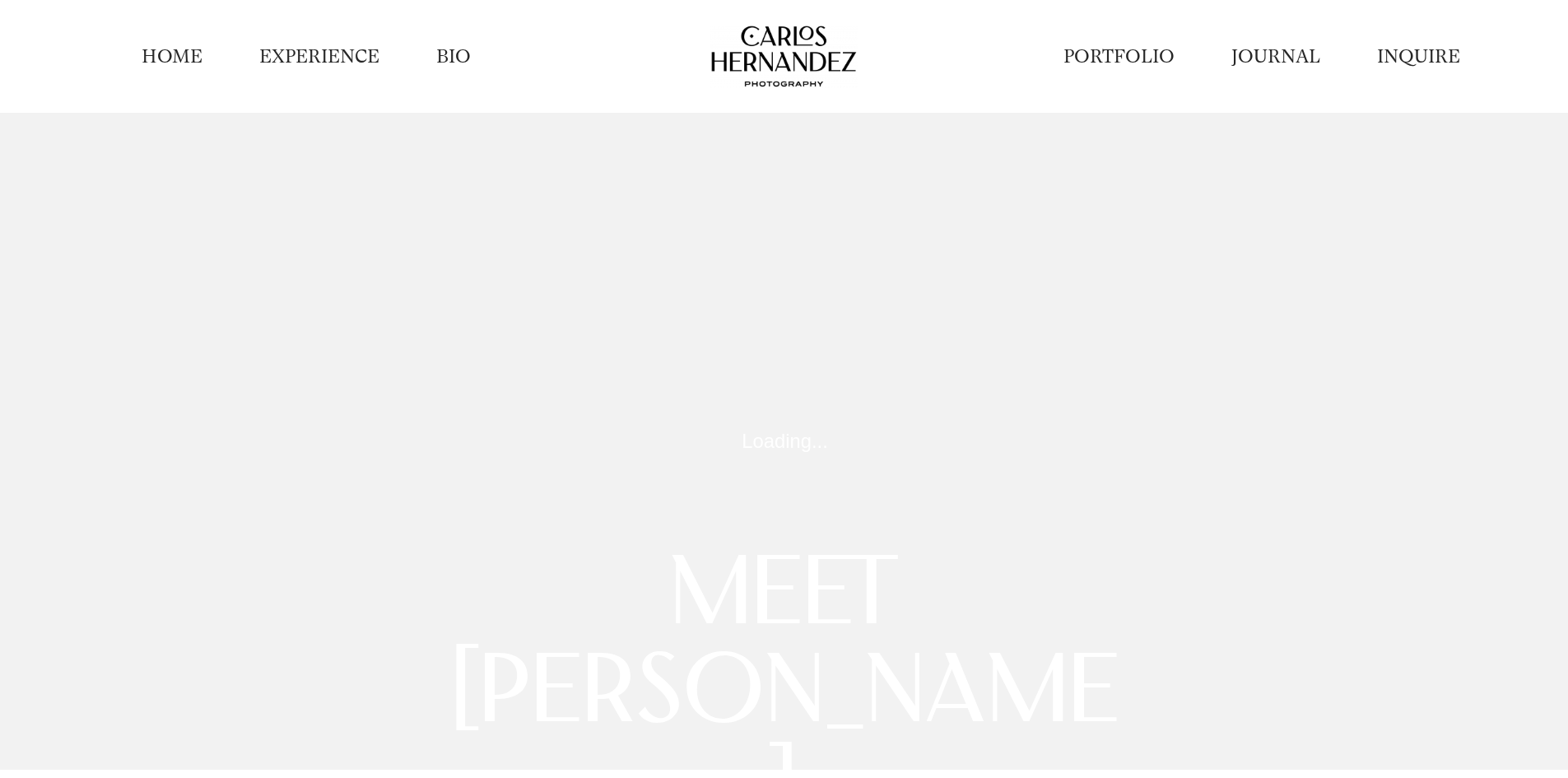
click at [926, 449] on video at bounding box center [785, 441] width 1570 height 657
click at [900, 461] on video at bounding box center [785, 441] width 1570 height 657
click at [802, 49] on img at bounding box center [784, 56] width 147 height 63
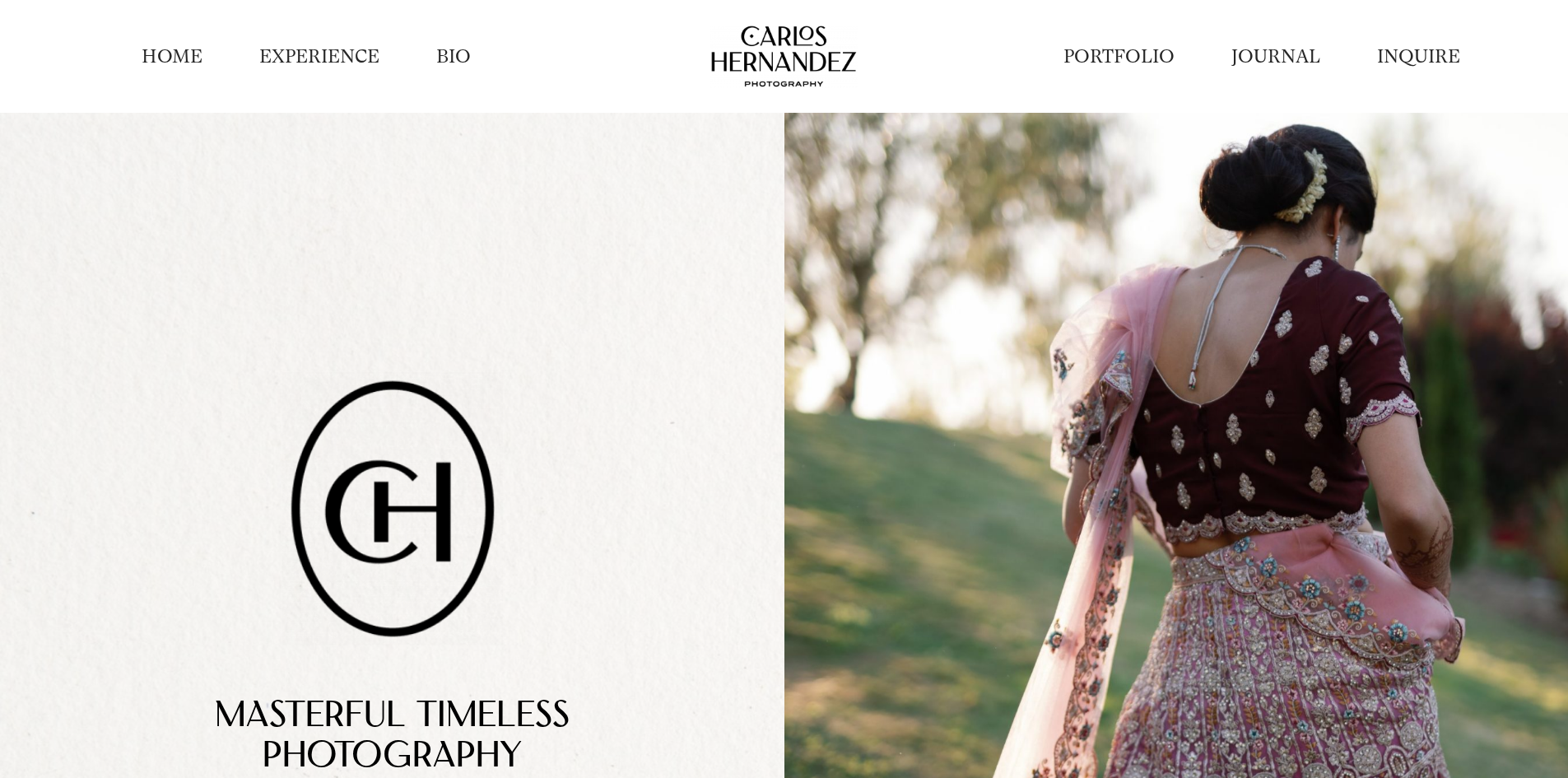
click at [323, 49] on link "EXPERIENCE" at bounding box center [319, 56] width 120 height 26
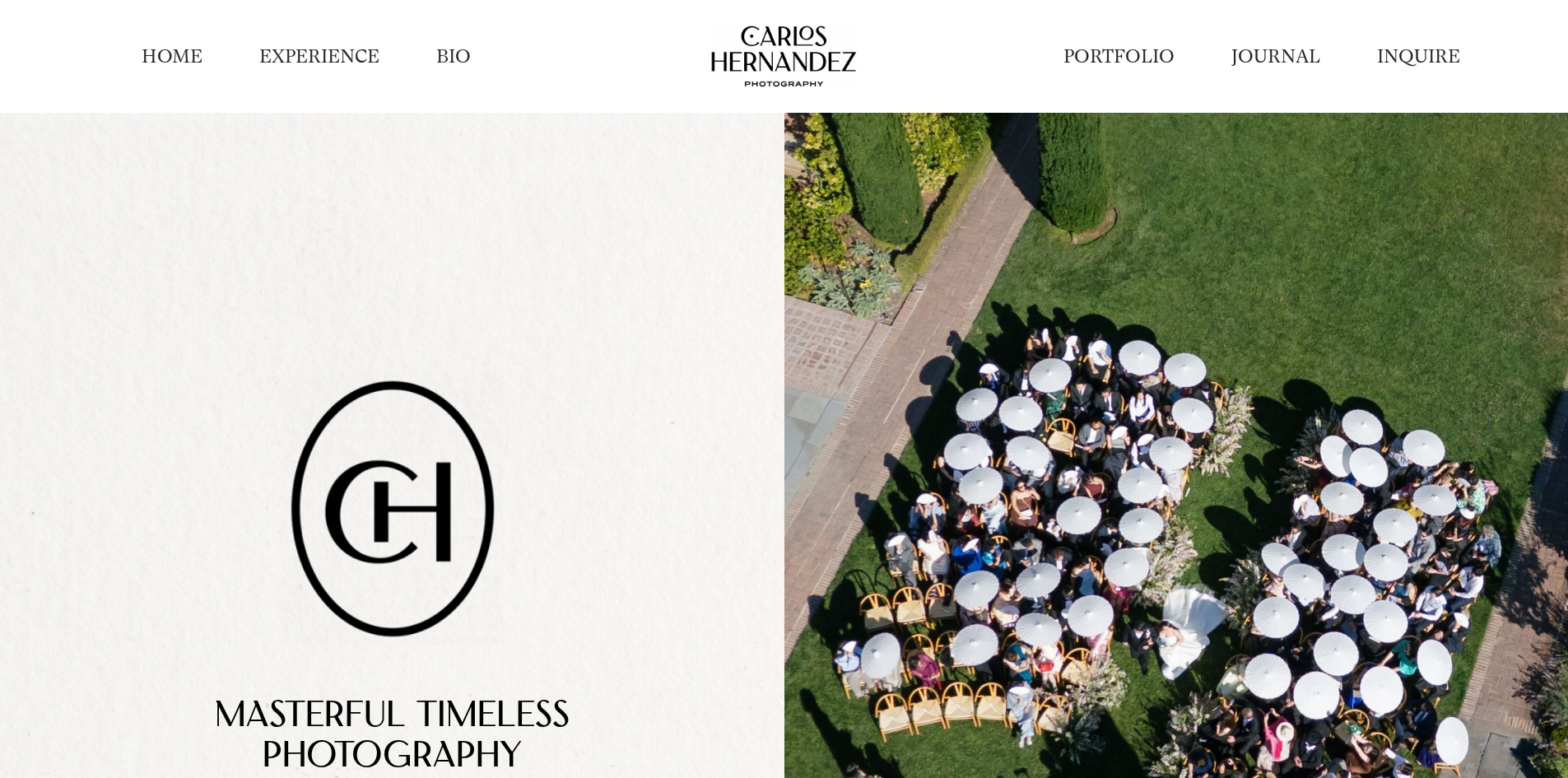
click at [797, 51] on img at bounding box center [784, 56] width 147 height 63
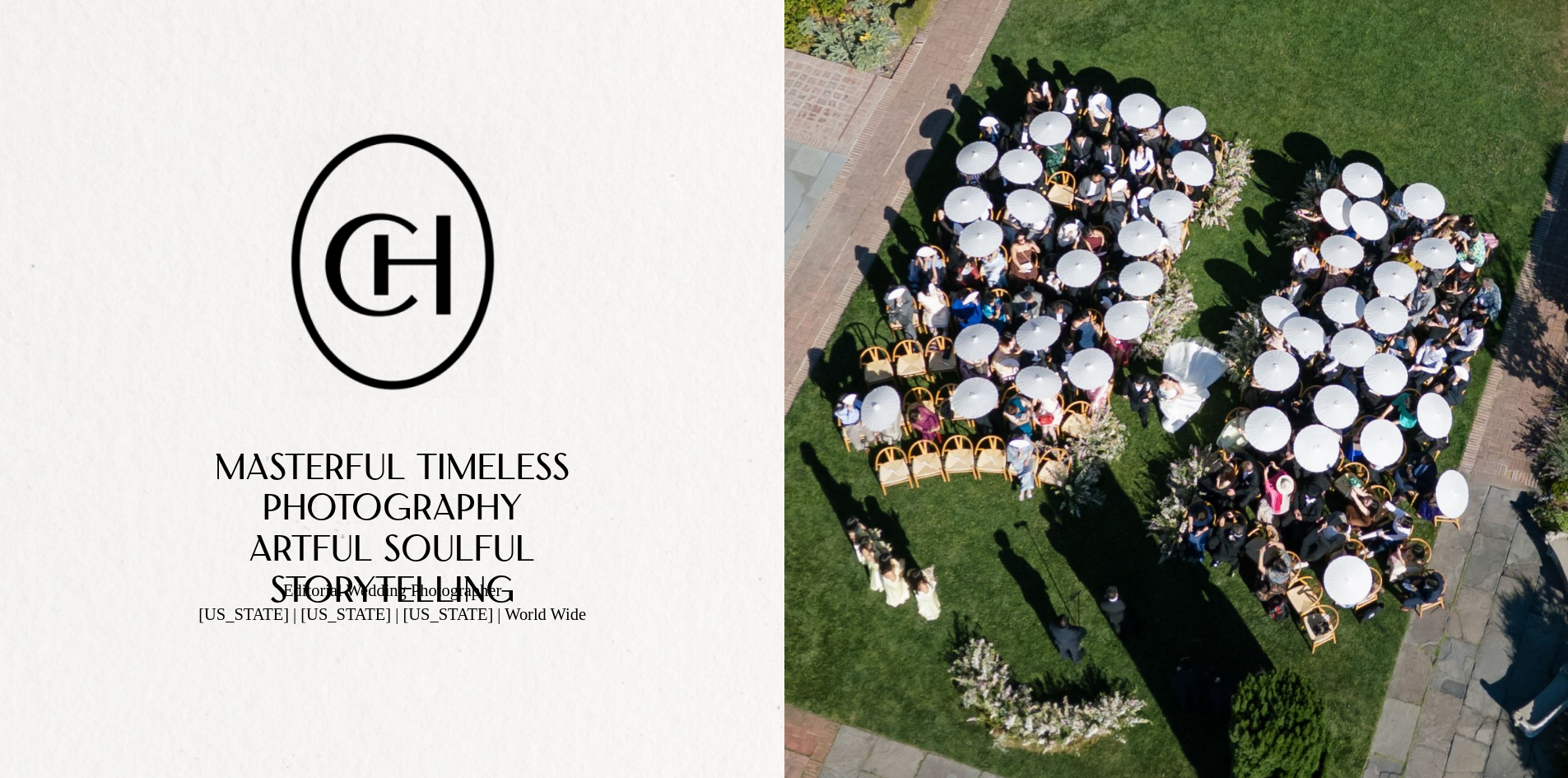
scroll to position [329, 0]
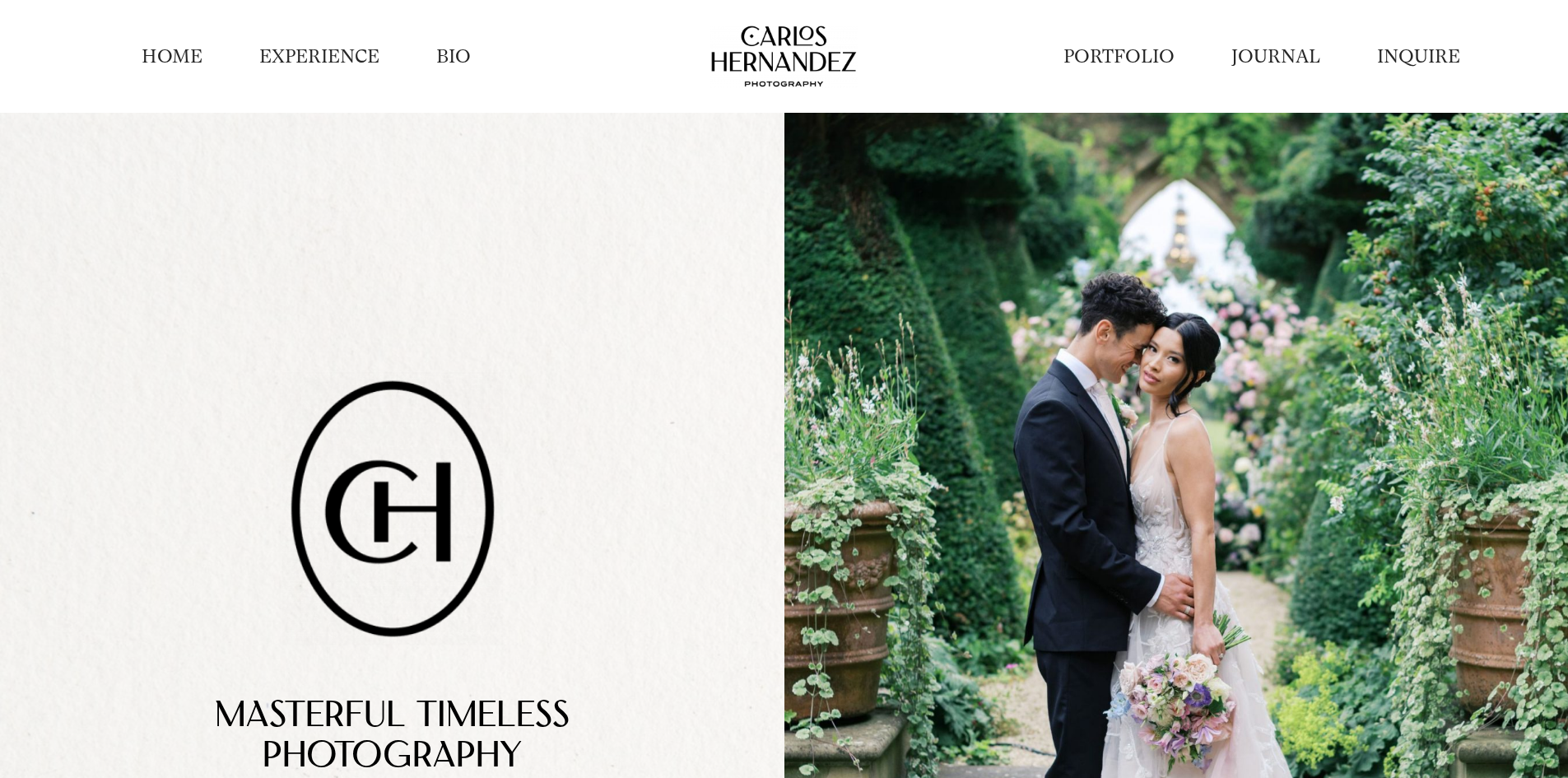
scroll to position [412, 0]
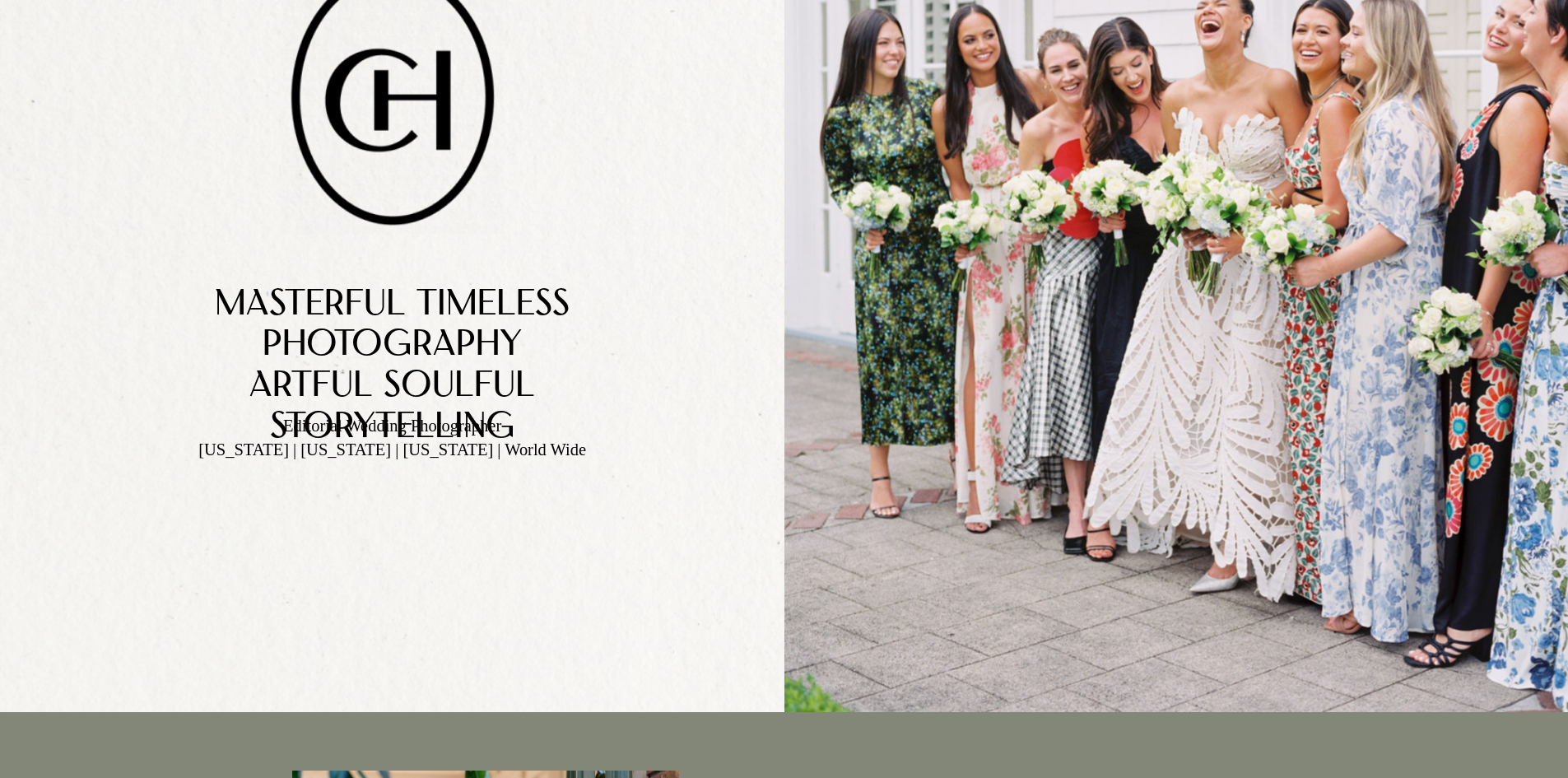
click at [493, 318] on span "Masterful TimelEss" at bounding box center [392, 306] width 355 height 37
click at [490, 319] on span "Masterful TimelEss" at bounding box center [392, 306] width 355 height 37
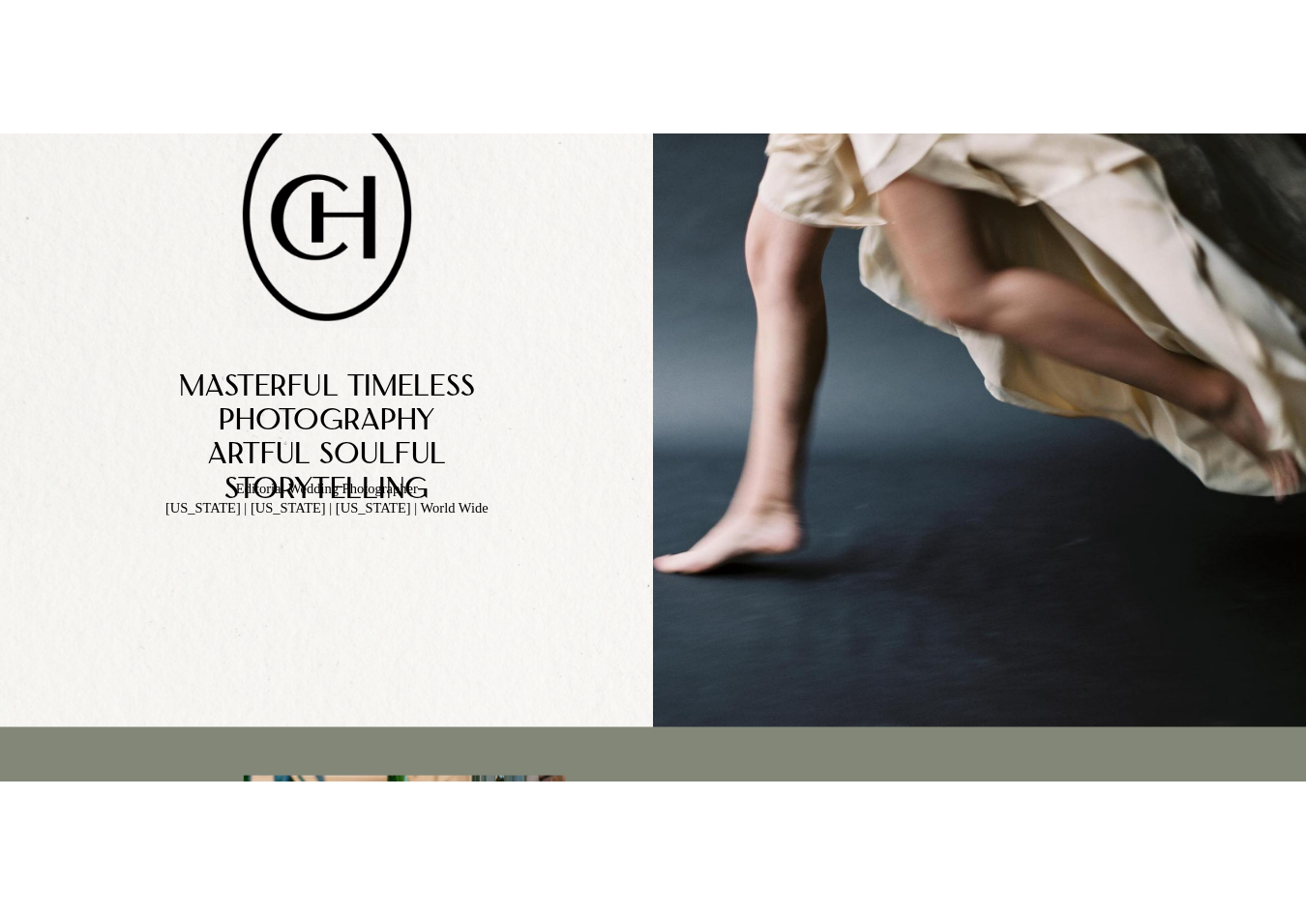
scroll to position [967, 0]
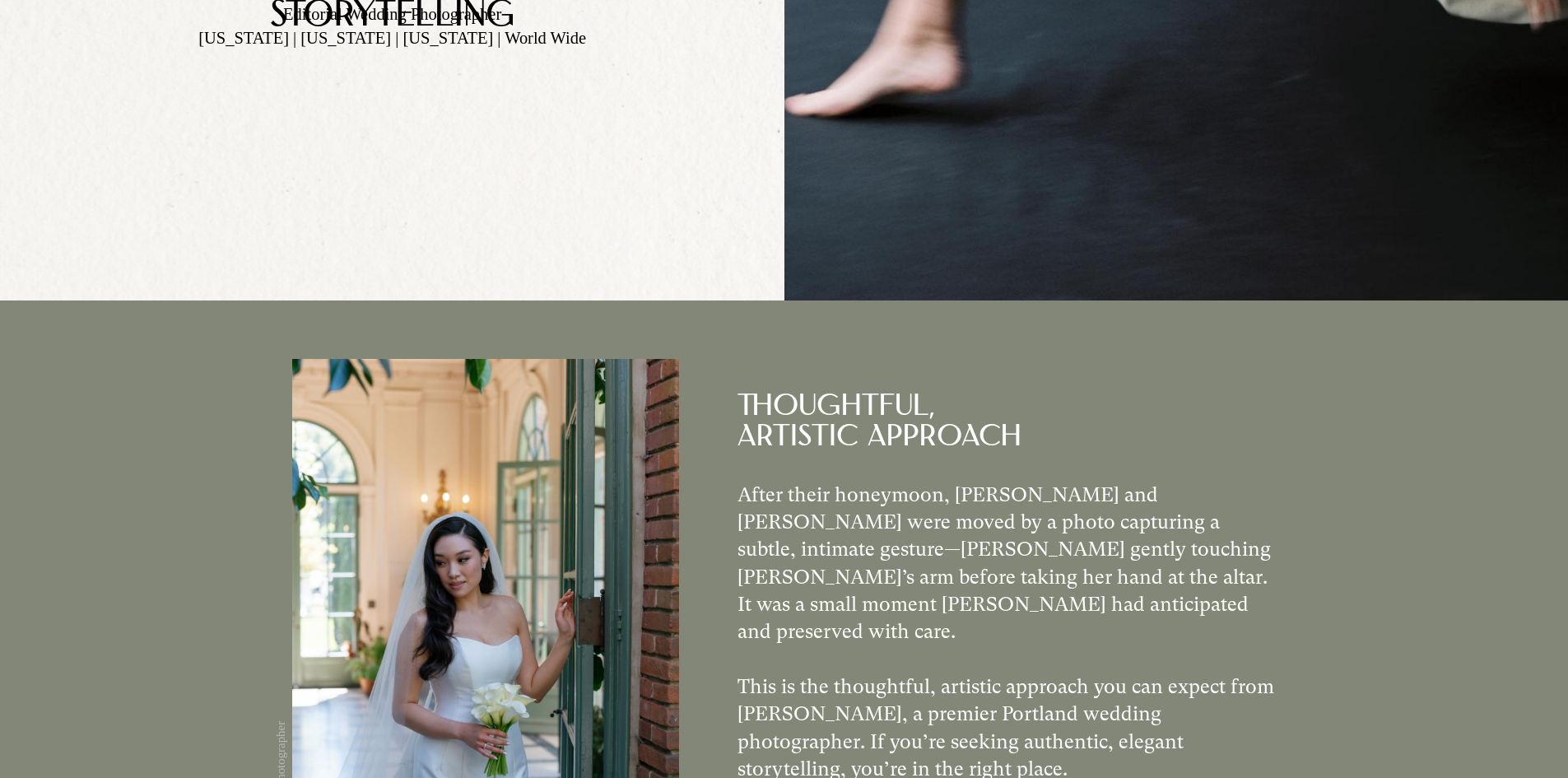
click at [800, 494] on span "After their honeymoon, Vincent and Isabella were moved by a photo capturing a s…" at bounding box center [1004, 563] width 534 height 161
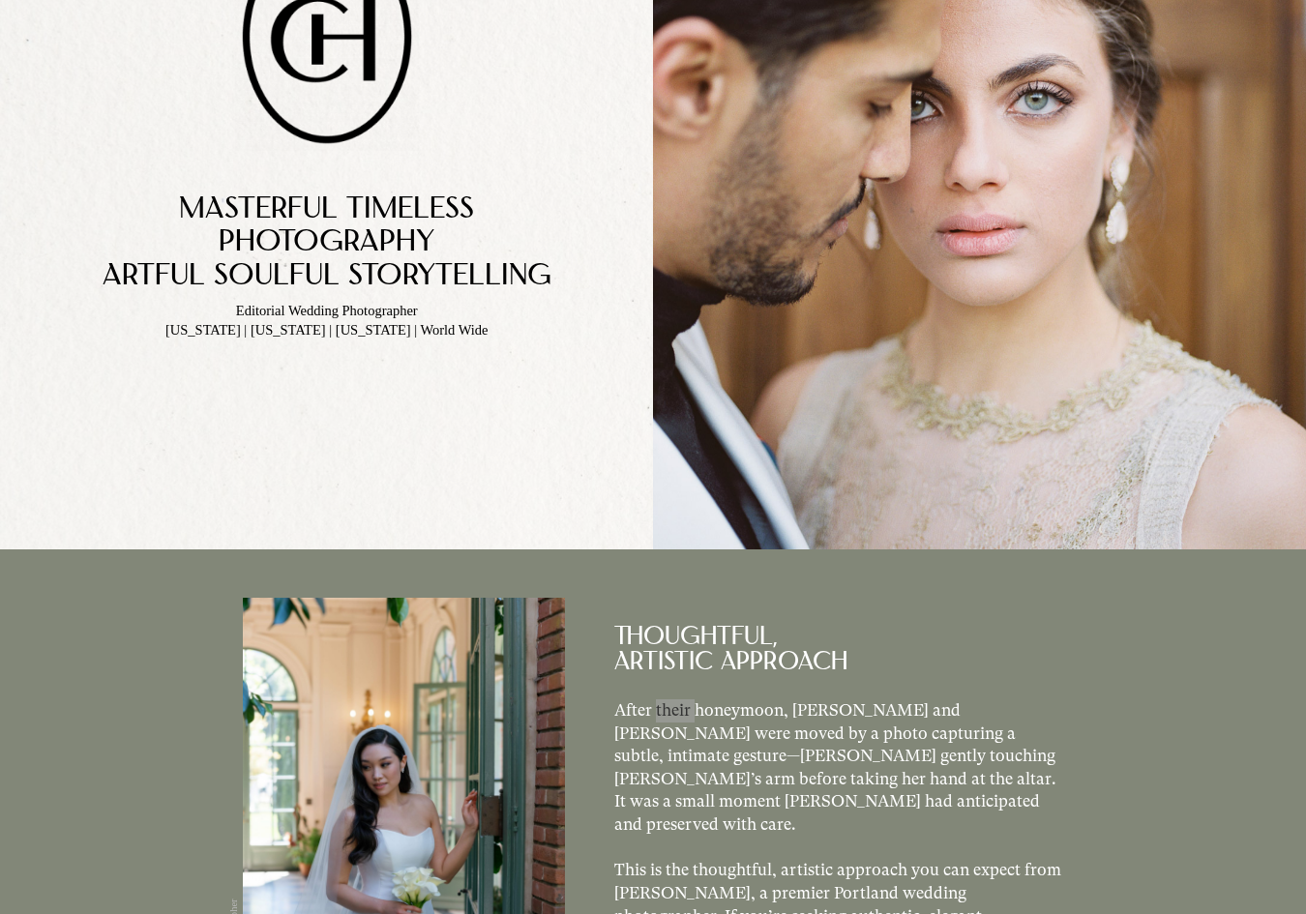
scroll to position [0, 0]
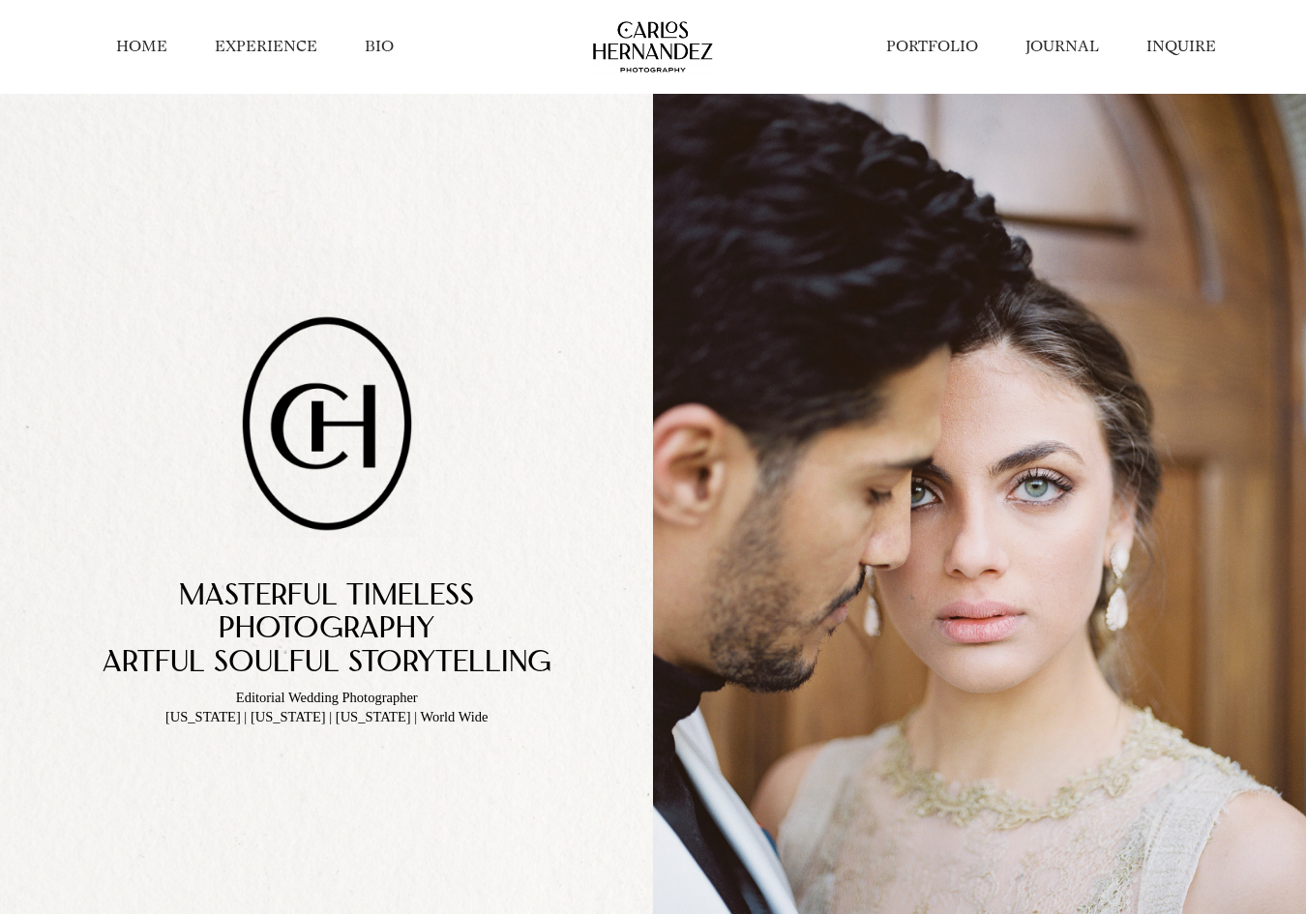
click at [957, 57] on link "PORTFOLIO" at bounding box center [932, 46] width 92 height 21
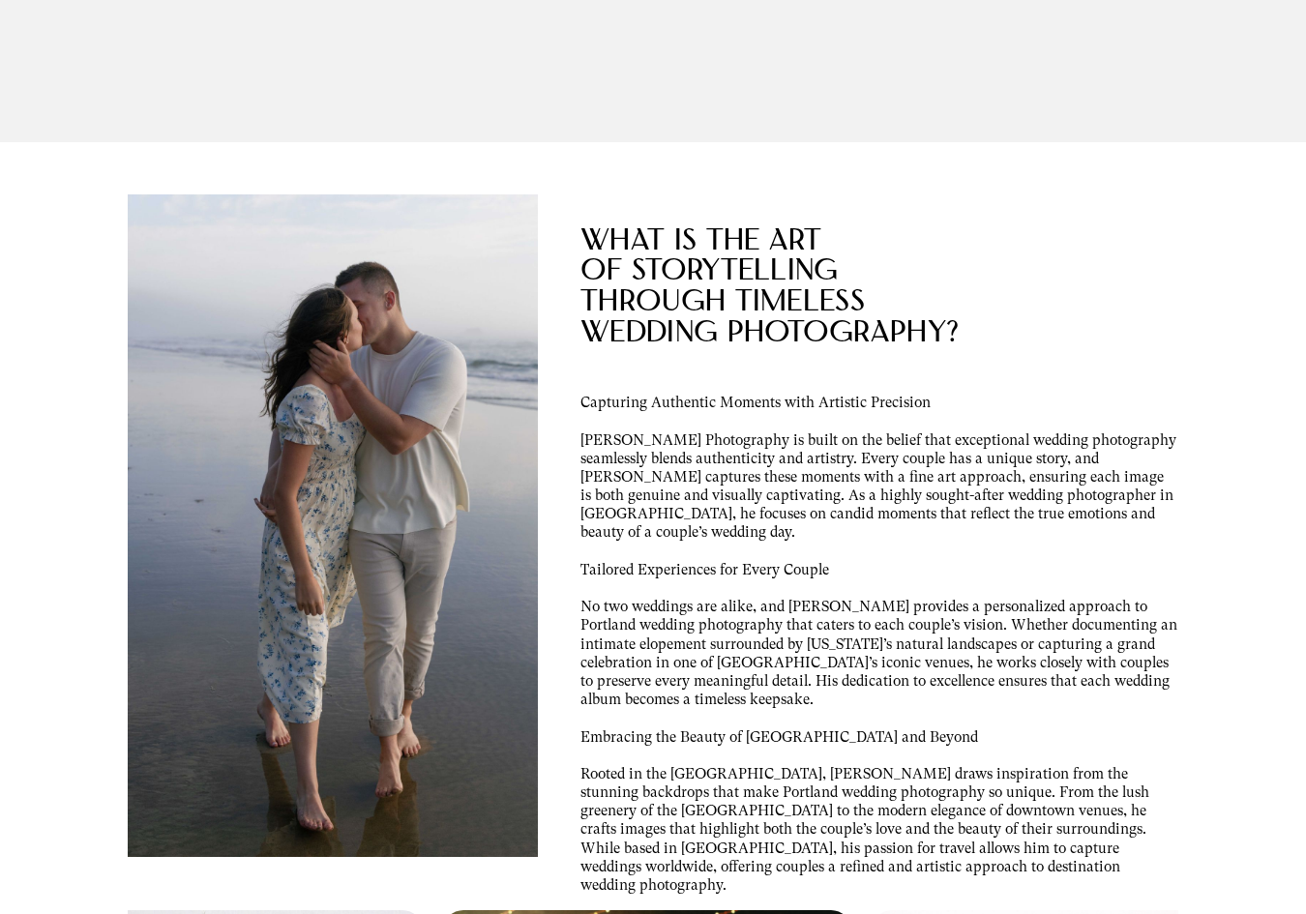
scroll to position [3578, 0]
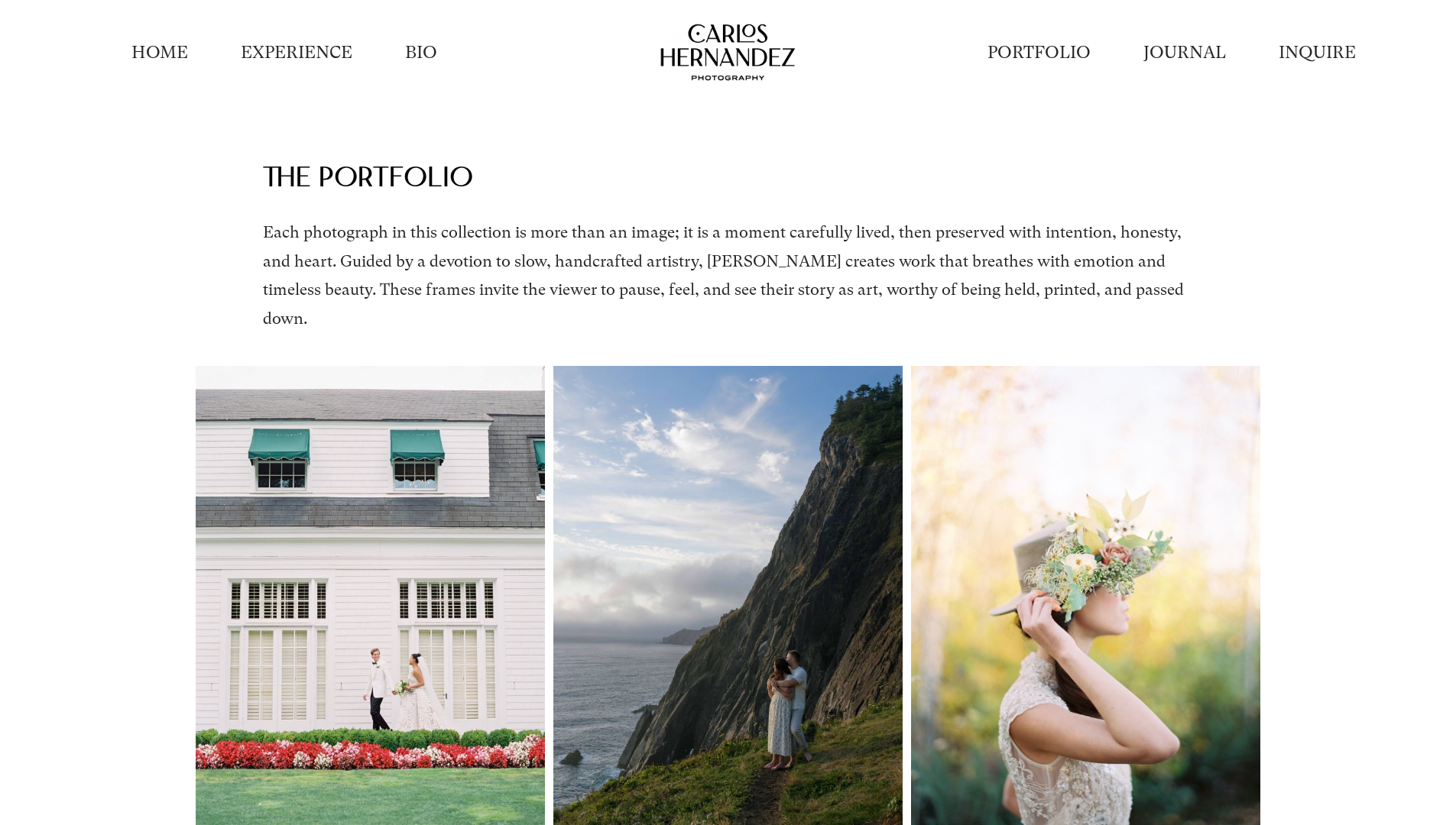
click at [281, 51] on link "EXPERIENCE" at bounding box center [296, 52] width 111 height 24
click at [424, 50] on link "BIO" at bounding box center [421, 52] width 32 height 24
click at [1030, 62] on link "PORTFOLIO" at bounding box center [1039, 52] width 104 height 24
click at [1032, 47] on link "JOURNAL" at bounding box center [1185, 52] width 82 height 24
click at [1032, 48] on li "INQUIRE" at bounding box center [1317, 52] width 130 height 47
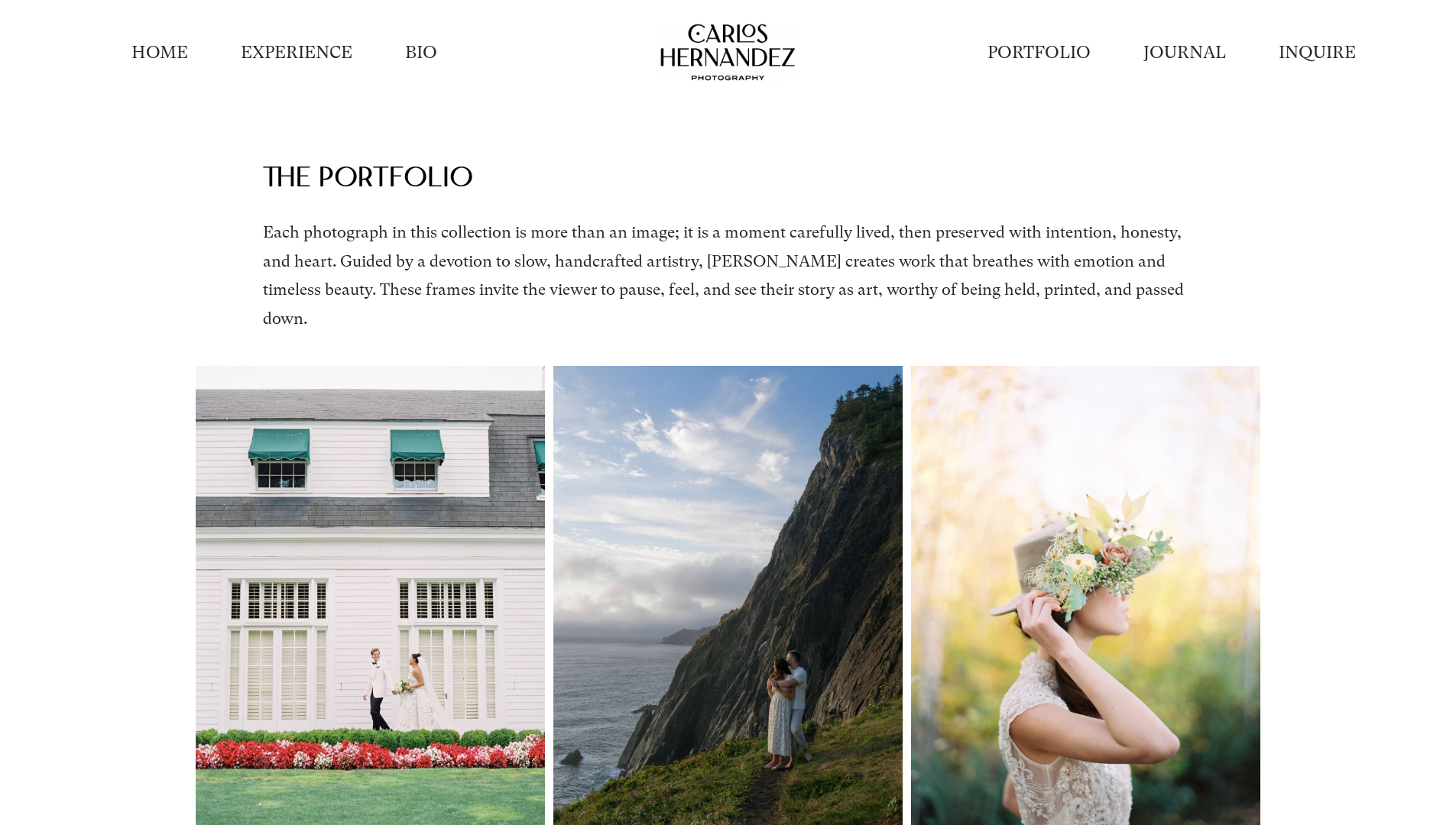
click at [1032, 51] on link "INQUIRE" at bounding box center [1318, 52] width 77 height 24
click at [1032, 54] on link "PORTFOLIO" at bounding box center [1039, 52] width 104 height 24
click at [1054, 54] on link "PORTFOLIO" at bounding box center [1039, 52] width 104 height 24
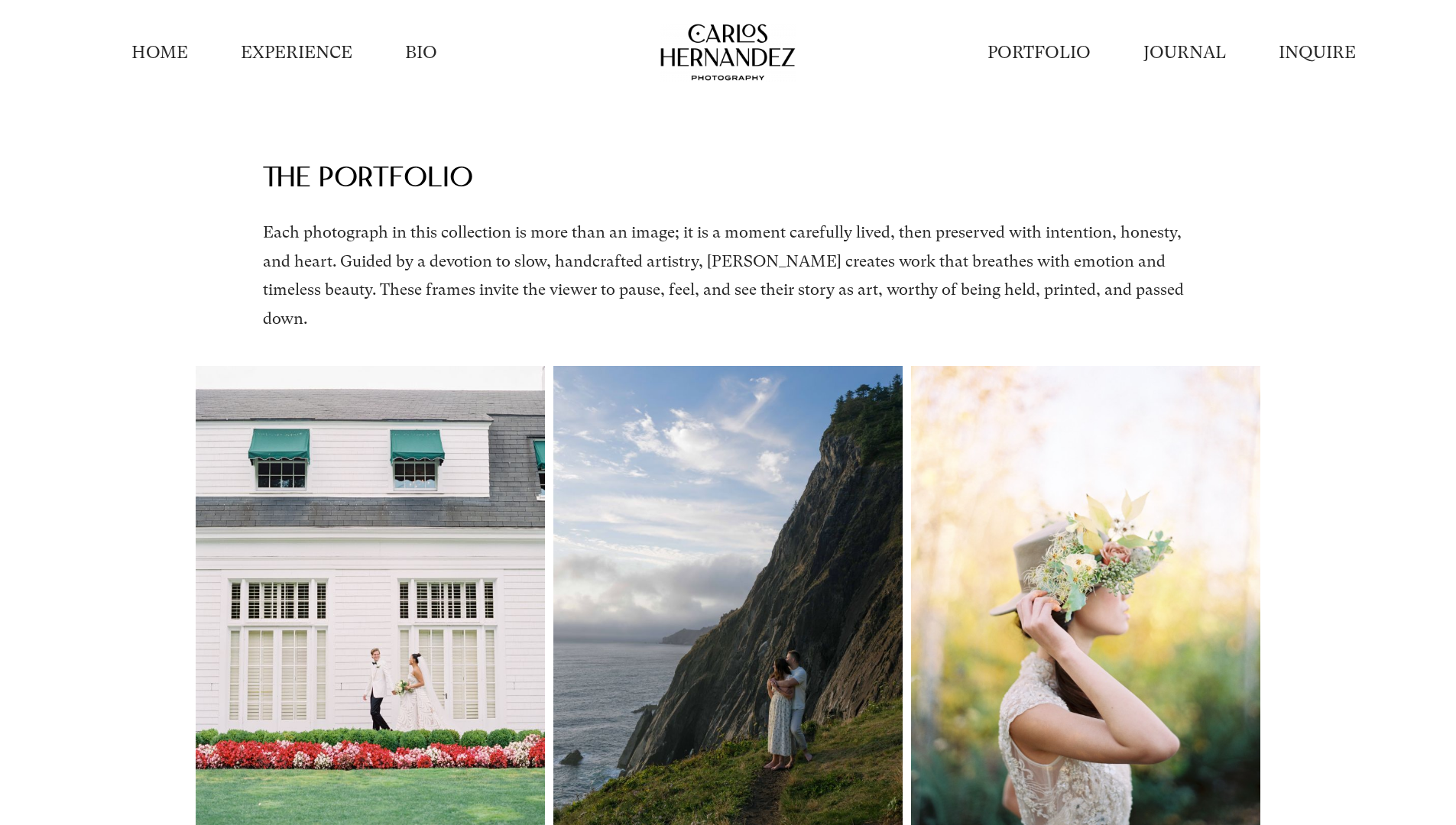
click at [1054, 54] on link "PORTFOLIO" at bounding box center [1039, 52] width 104 height 24
click at [433, 43] on link "BIO" at bounding box center [421, 52] width 32 height 24
click at [356, 51] on li "EXPERIENCE" at bounding box center [297, 52] width 164 height 47
click at [319, 51] on link "EXPERIENCE" at bounding box center [296, 52] width 111 height 24
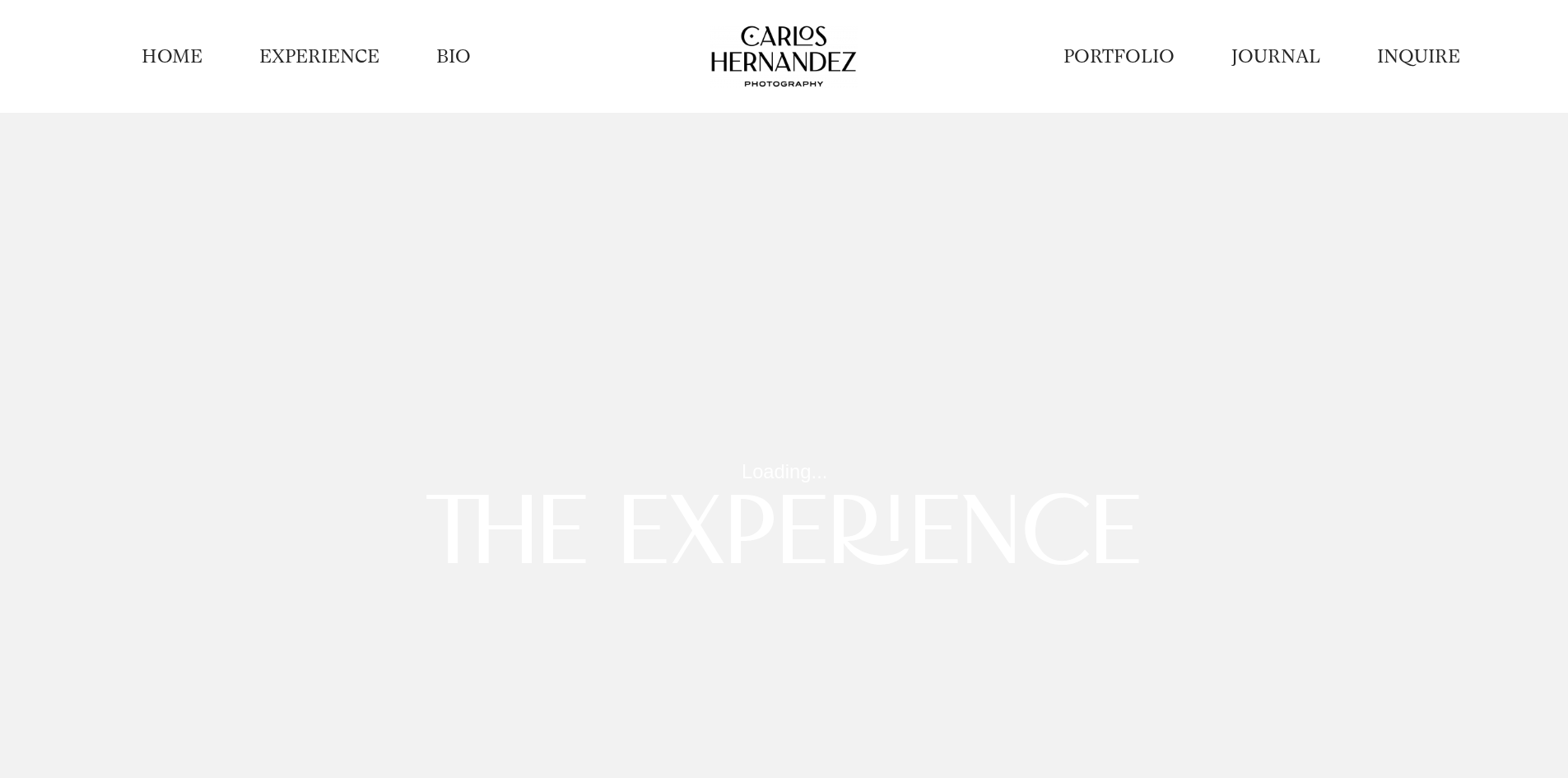
click at [471, 58] on link "BIO" at bounding box center [454, 56] width 35 height 26
click at [1138, 48] on link "PORTFOLIO" at bounding box center [1119, 56] width 112 height 26
